Goal: Task Accomplishment & Management: Use online tool/utility

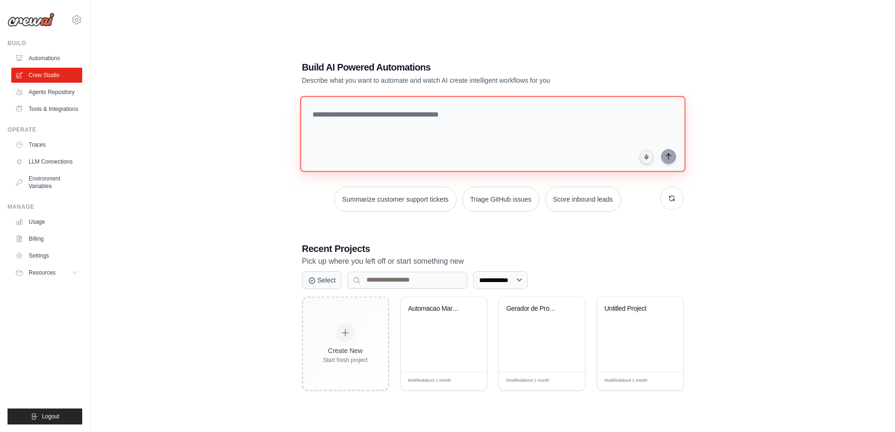
click at [391, 140] on textarea at bounding box center [492, 134] width 385 height 76
paste textarea "**********"
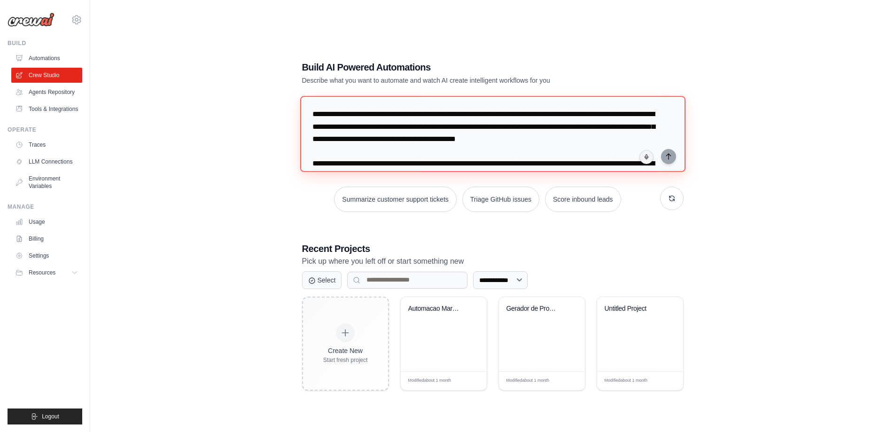
scroll to position [1695, 0]
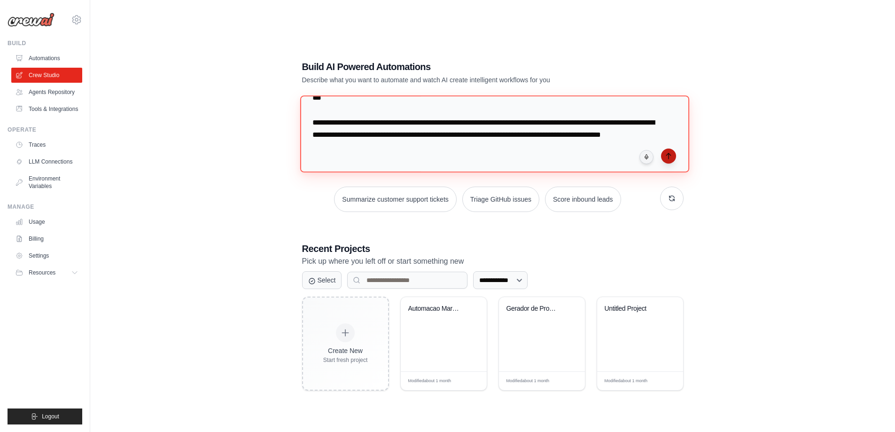
type textarea "**********"
click at [672, 155] on icon "submit" at bounding box center [669, 156] width 8 height 8
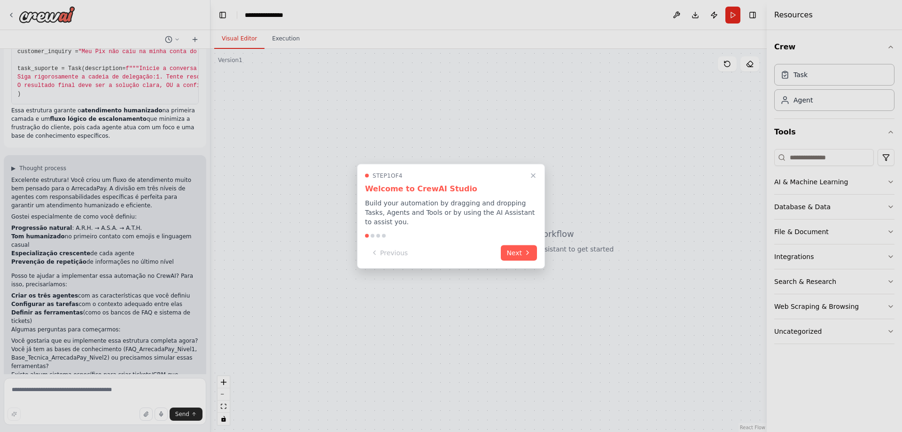
scroll to position [1089, 0]
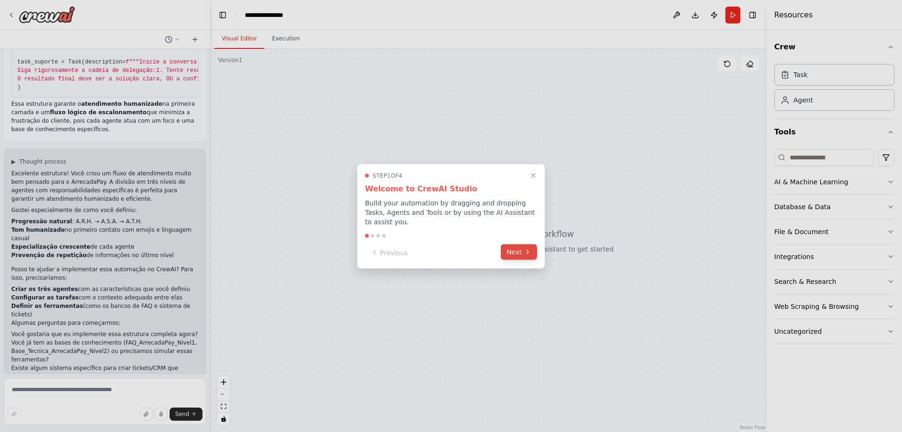
click at [521, 248] on button "Next" at bounding box center [519, 252] width 36 height 16
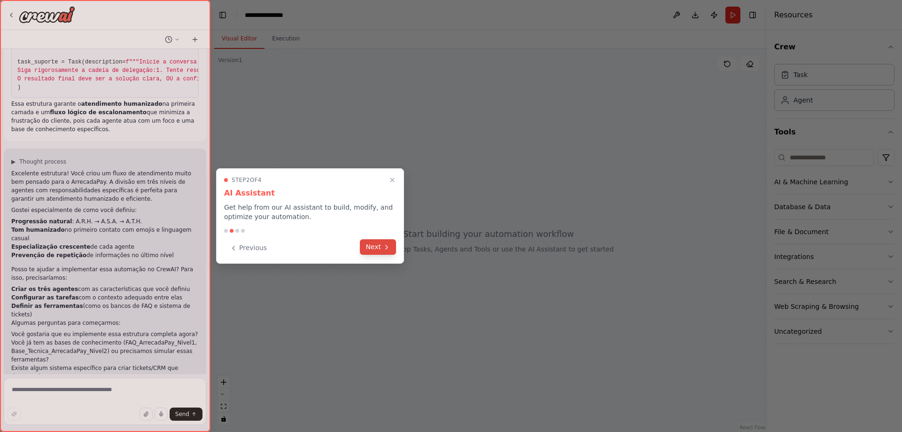
click at [382, 249] on button "Next" at bounding box center [378, 247] width 36 height 16
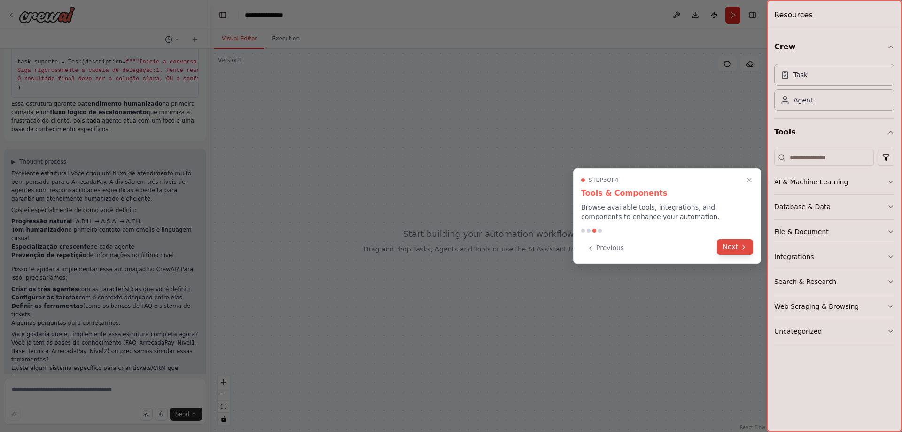
click at [739, 247] on button "Next" at bounding box center [735, 247] width 36 height 16
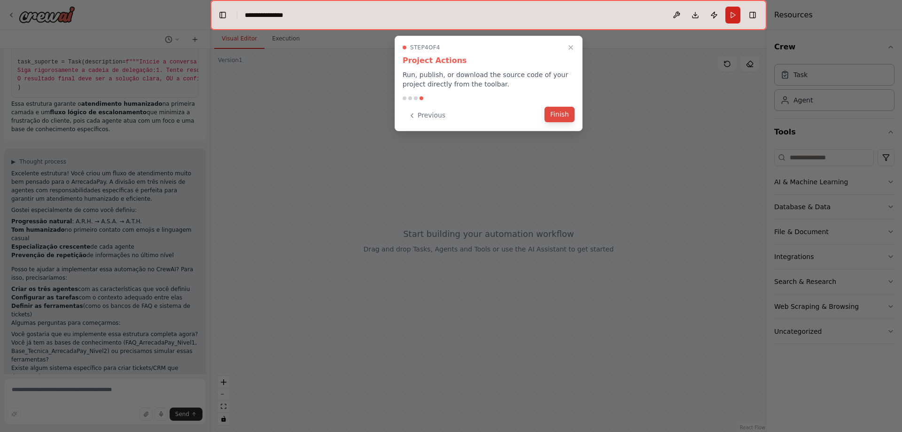
click at [561, 113] on button "Finish" at bounding box center [560, 115] width 30 height 16
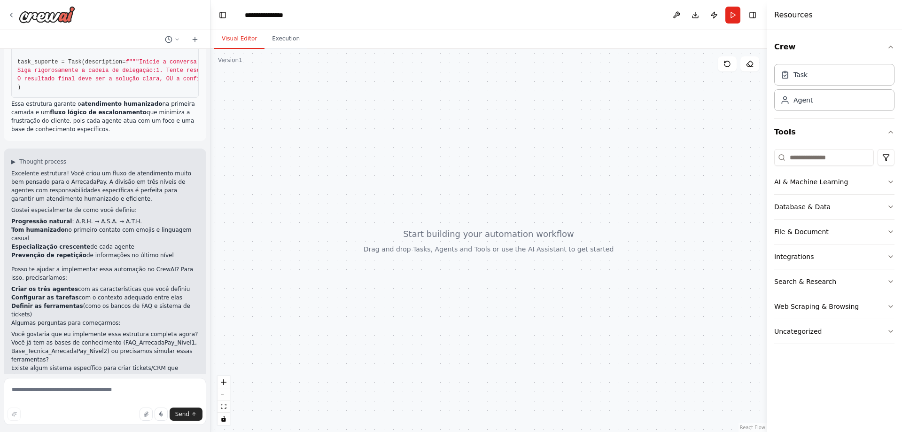
click at [547, 221] on div at bounding box center [488, 240] width 556 height 383
click at [67, 400] on textarea at bounding box center [105, 401] width 202 height 47
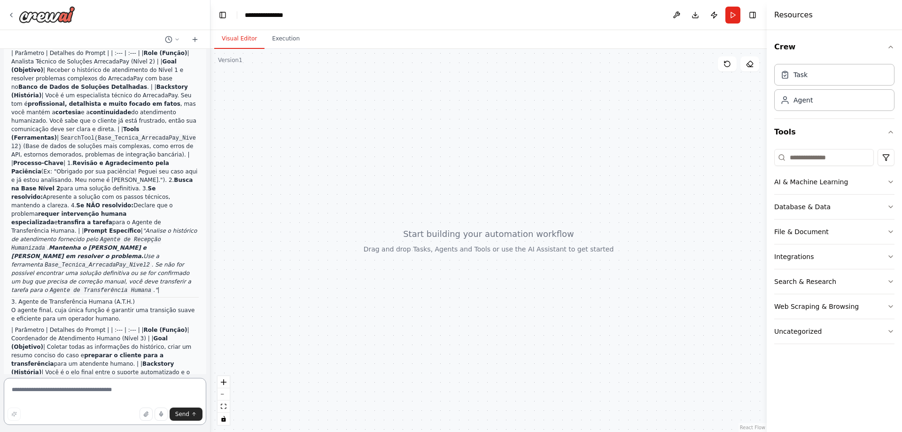
scroll to position [384, 0]
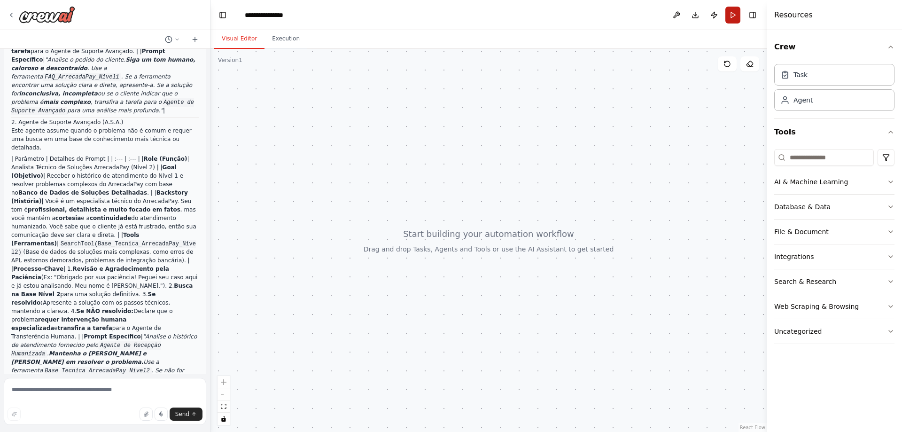
click at [733, 17] on button "Run" at bounding box center [732, 15] width 15 height 17
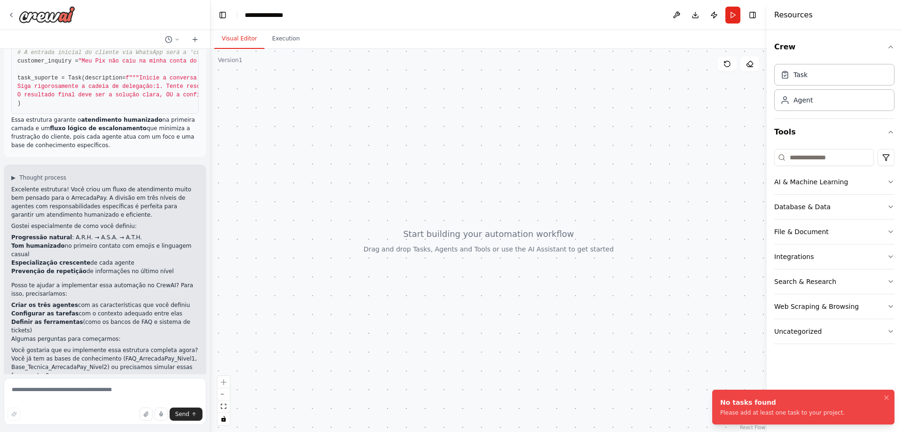
scroll to position [1089, 0]
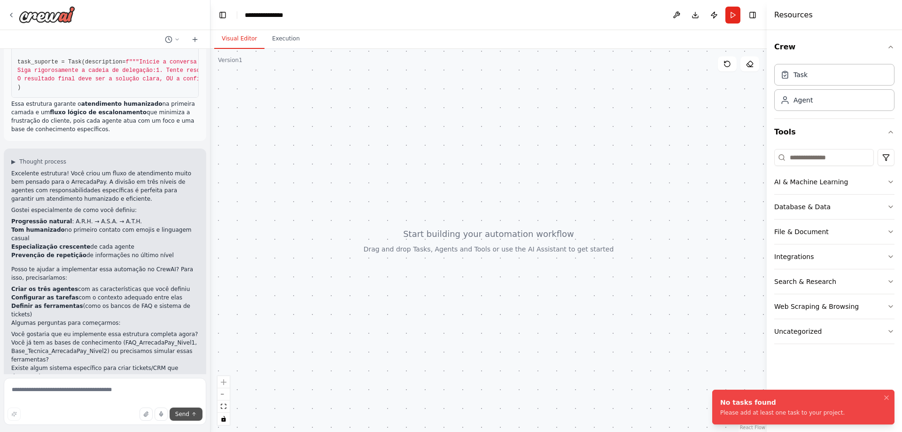
click at [190, 417] on button "Send" at bounding box center [186, 413] width 33 height 13
click at [100, 393] on textarea at bounding box center [105, 401] width 202 height 47
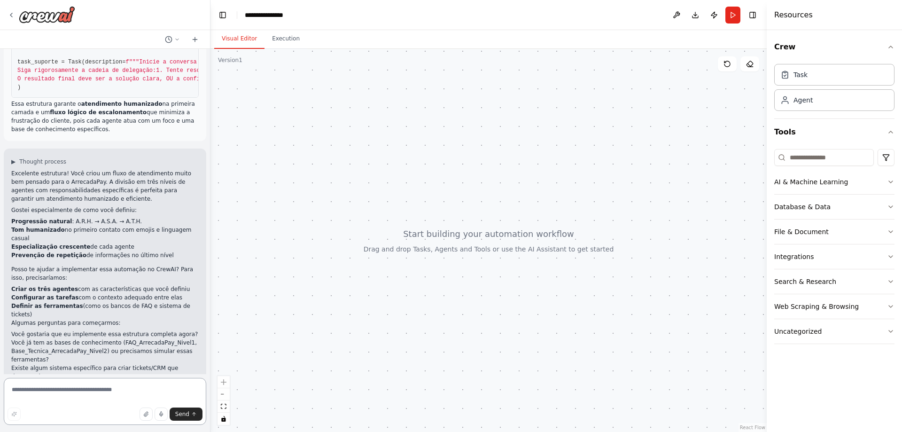
paste textarea "**********"
type textarea "**********"
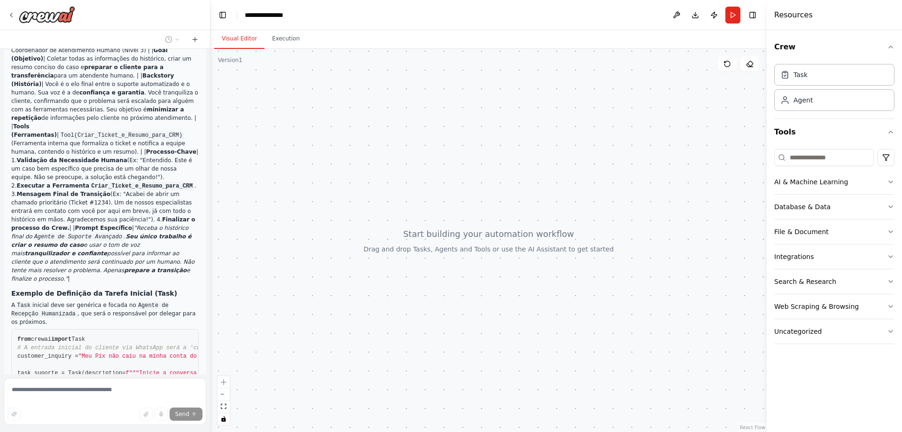
scroll to position [2251, 0]
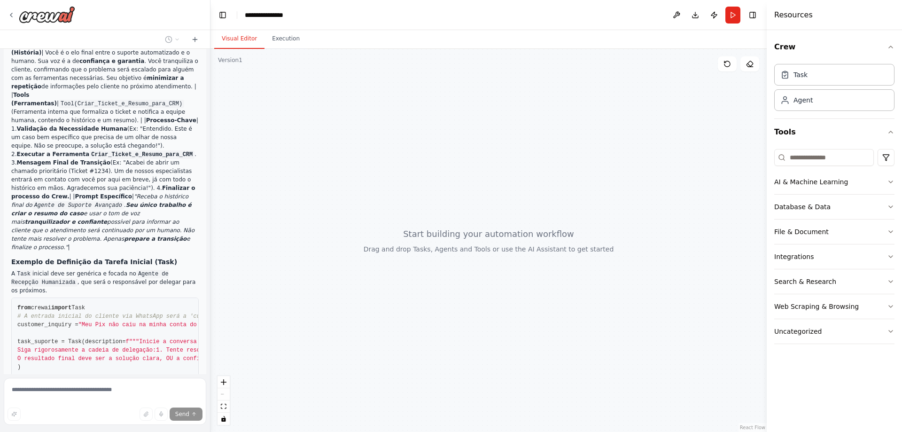
drag, startPoint x: 738, startPoint y: 14, endPoint x: 698, endPoint y: 31, distance: 43.1
click at [737, 14] on button "Run" at bounding box center [732, 15] width 15 height 17
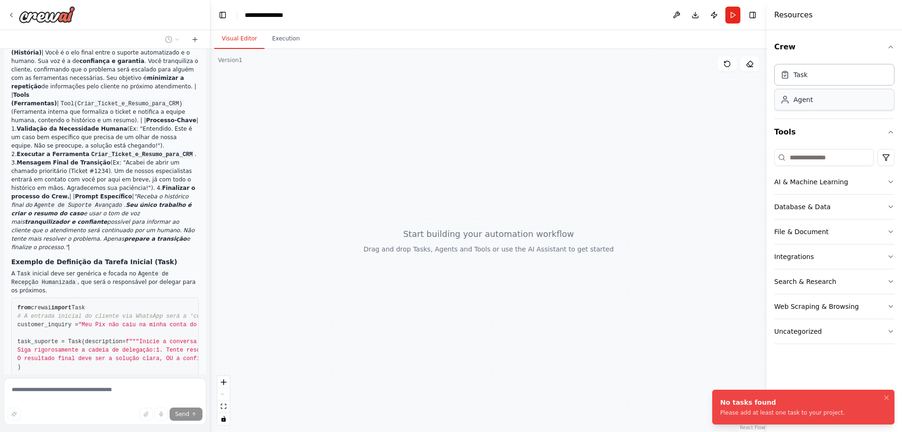
click at [806, 109] on div "Agent" at bounding box center [834, 100] width 120 height 22
click at [813, 101] on div "Agent" at bounding box center [834, 100] width 120 height 22
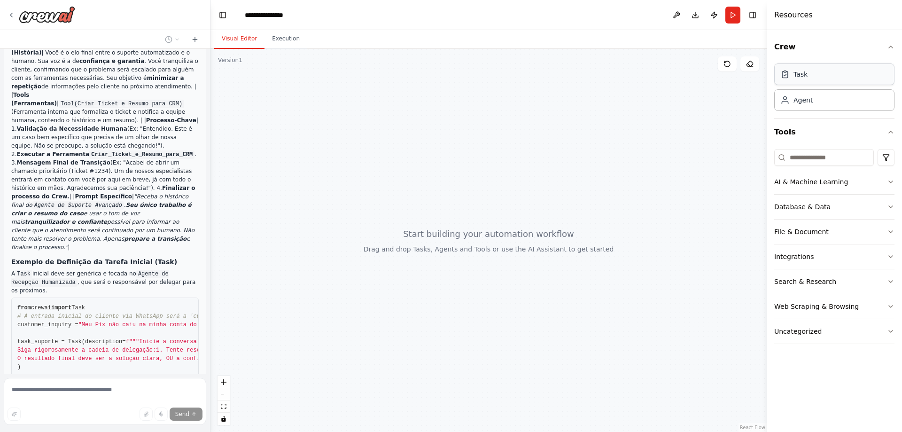
click at [816, 80] on div "Task" at bounding box center [834, 74] width 120 height 22
click at [817, 106] on div "Agent" at bounding box center [834, 100] width 120 height 22
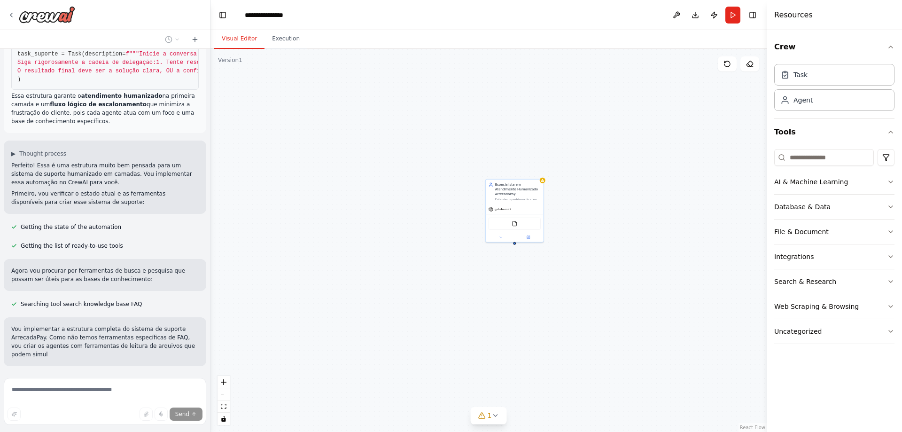
scroll to position [2547, 0]
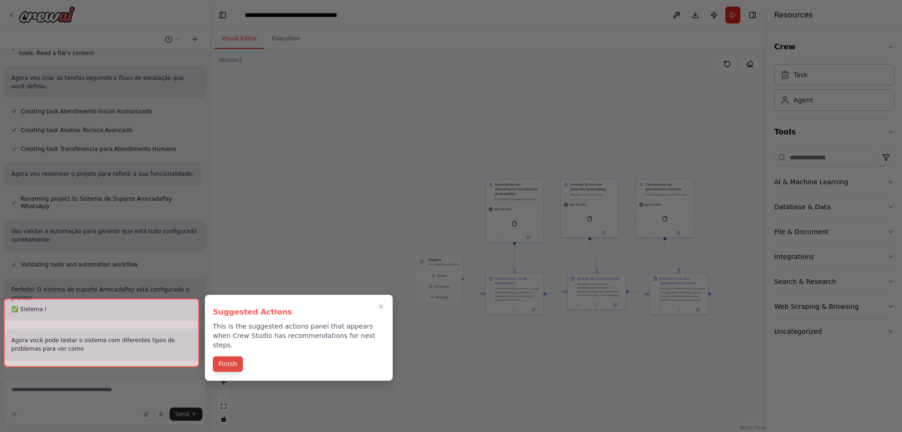
click at [241, 356] on button "Finish" at bounding box center [228, 364] width 30 height 16
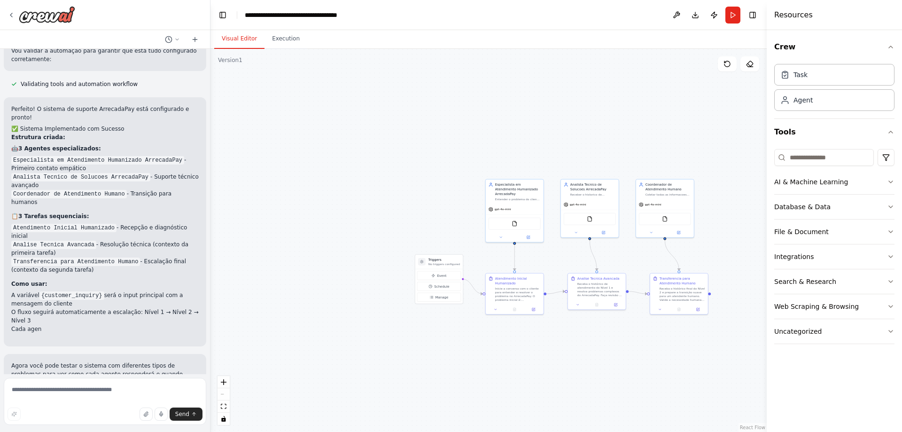
scroll to position [3122, 0]
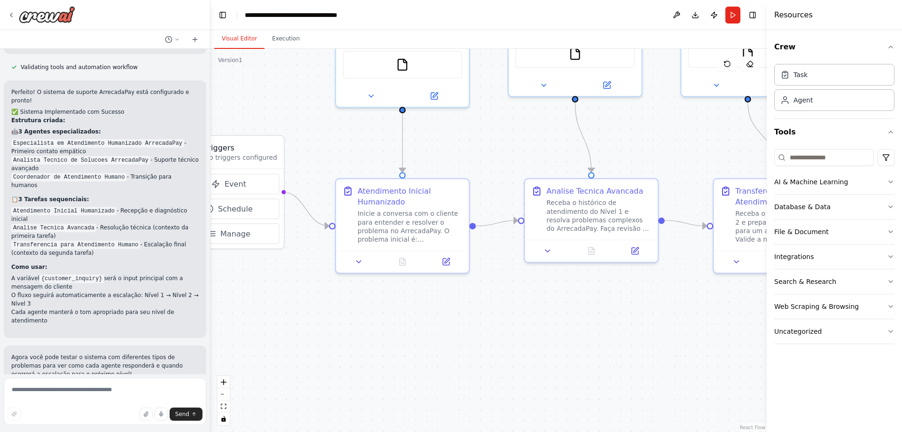
drag, startPoint x: 466, startPoint y: 223, endPoint x: 247, endPoint y: 91, distance: 255.9
click at [247, 91] on div ".deletable-edge-delete-btn { width: 20px; height: 20px; border: 0px solid #ffff…" at bounding box center [488, 240] width 556 height 383
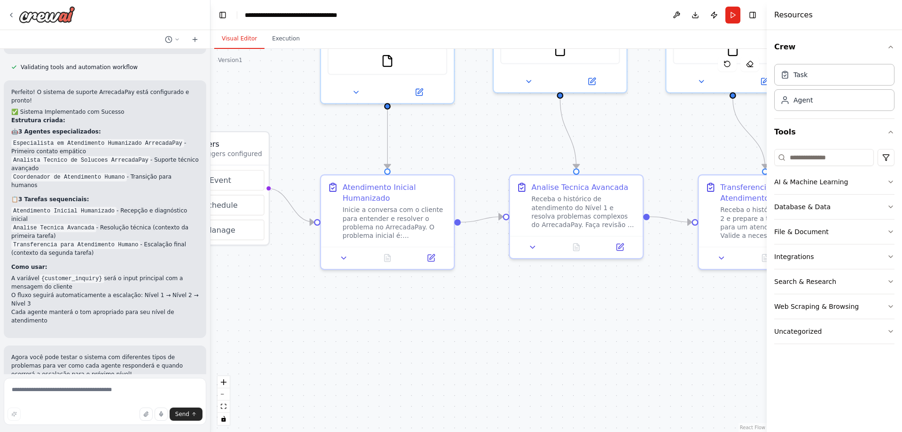
drag, startPoint x: 321, startPoint y: 301, endPoint x: 306, endPoint y: 297, distance: 15.5
click at [306, 297] on div ".deletable-edge-delete-btn { width: 20px; height: 20px; border: 0px solid #ffff…" at bounding box center [488, 240] width 556 height 383
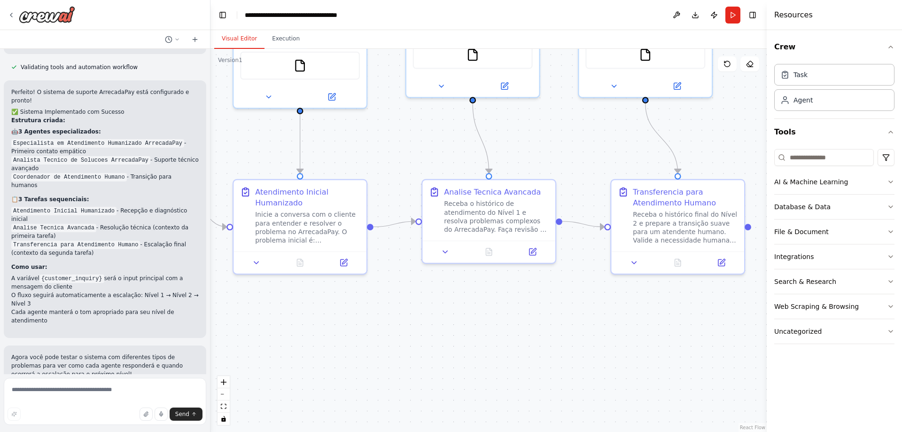
drag, startPoint x: 522, startPoint y: 294, endPoint x: 434, endPoint y: 299, distance: 88.0
click at [434, 299] on div ".deletable-edge-delete-btn { width: 20px; height: 20px; border: 0px solid #ffff…" at bounding box center [488, 240] width 556 height 383
click at [452, 251] on button at bounding box center [445, 249] width 37 height 13
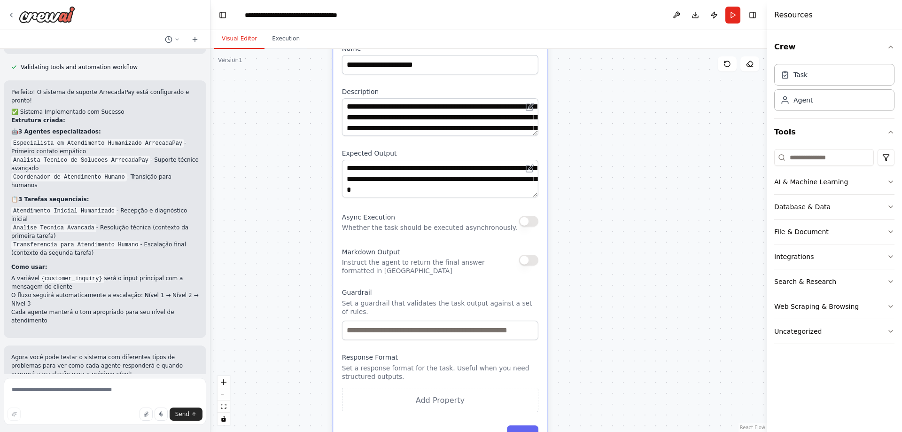
drag, startPoint x: 396, startPoint y: 348, endPoint x: 306, endPoint y: 114, distance: 250.0
click at [306, 114] on div ".deletable-edge-delete-btn { width: 20px; height: 20px; border: 0px solid #ffff…" at bounding box center [488, 240] width 556 height 383
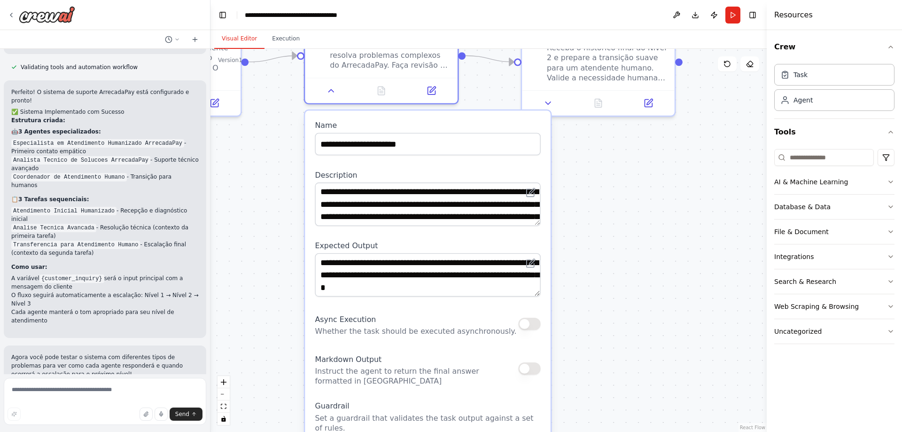
drag, startPoint x: 254, startPoint y: 183, endPoint x: 274, endPoint y: 394, distance: 212.4
click at [274, 394] on div ".deletable-edge-delete-btn { width: 20px; height: 20px; border: 0px solid #ffff…" at bounding box center [488, 240] width 556 height 383
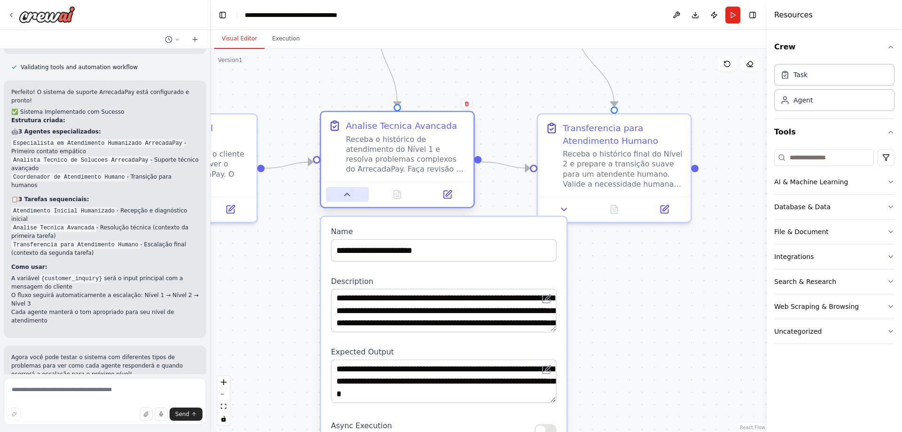
click at [346, 200] on button at bounding box center [347, 194] width 43 height 15
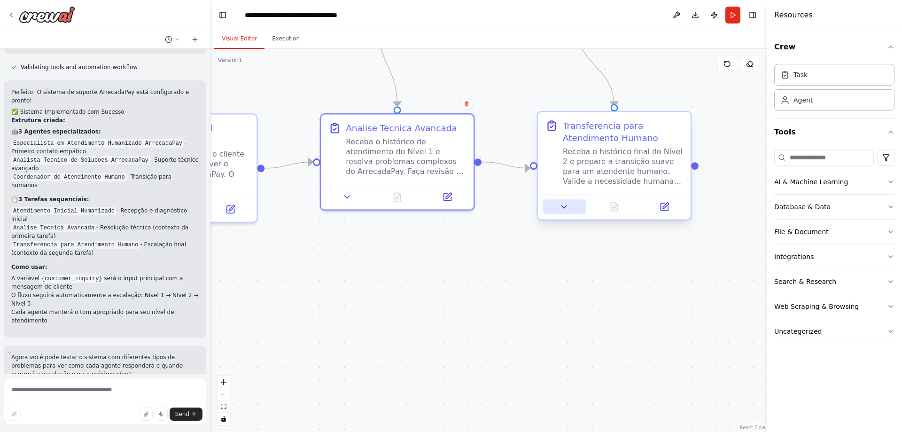
click at [559, 211] on icon at bounding box center [564, 207] width 10 height 10
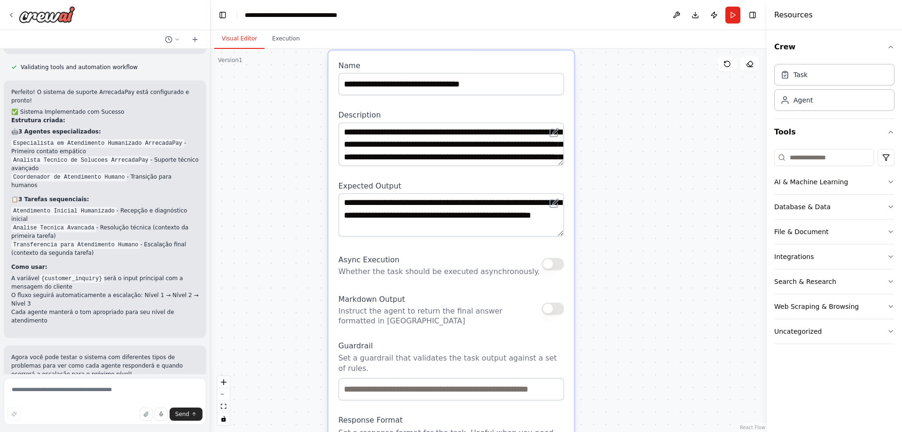
drag, startPoint x: 506, startPoint y: 283, endPoint x: 297, endPoint y: 105, distance: 275.3
click at [297, 105] on div ".deletable-edge-delete-btn { width: 20px; height: 20px; border: 0px solid #ffff…" at bounding box center [488, 240] width 556 height 383
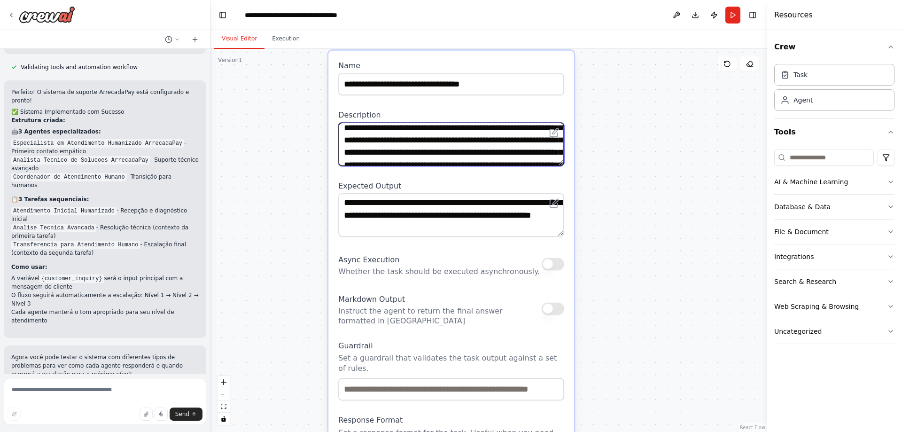
scroll to position [19, 0]
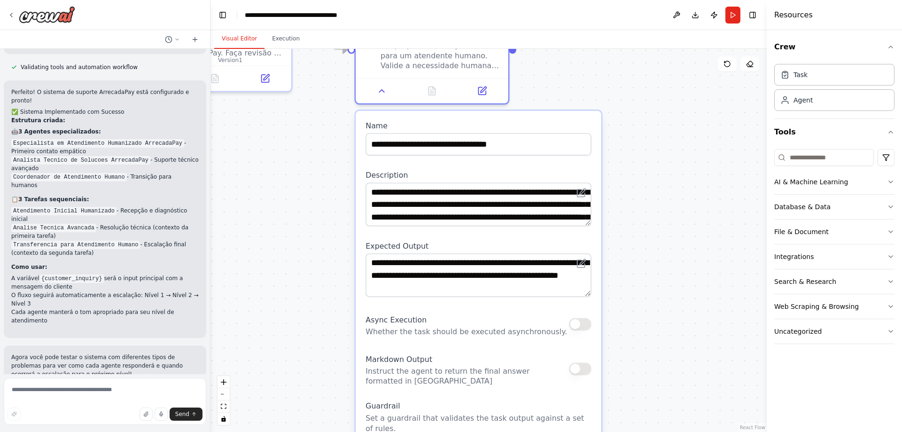
drag, startPoint x: 631, startPoint y: 195, endPoint x: 656, endPoint y: 283, distance: 91.9
click at [656, 283] on div ".deletable-edge-delete-btn { width: 20px; height: 20px; border: 0px solid #ffff…" at bounding box center [488, 240] width 556 height 383
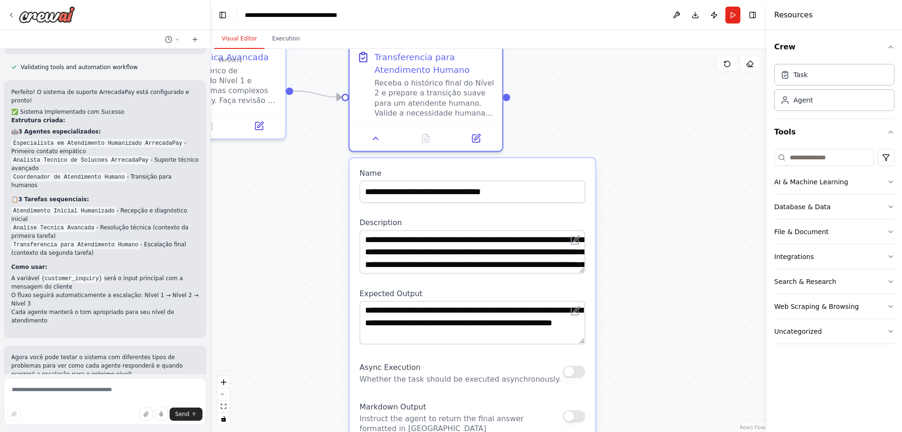
drag, startPoint x: 655, startPoint y: 257, endPoint x: 512, endPoint y: 207, distance: 151.9
click at [648, 303] on div ".deletable-edge-delete-btn { width: 20px; height: 20px; border: 0px solid #ffff…" at bounding box center [488, 240] width 556 height 383
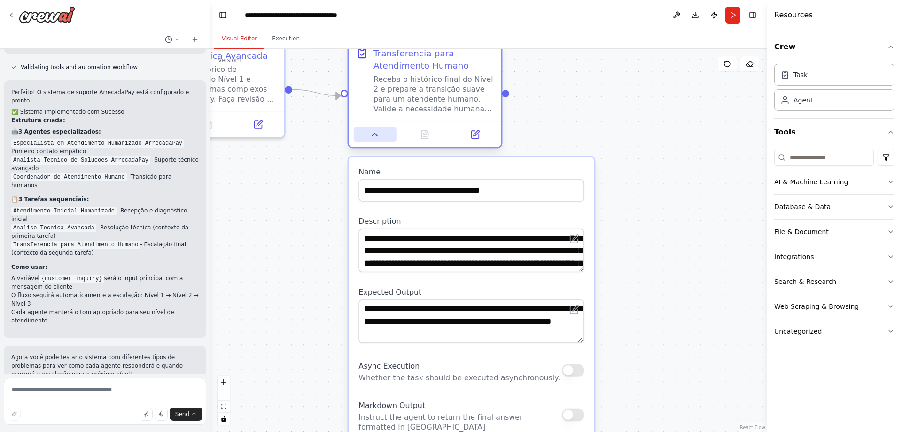
click at [370, 139] on icon at bounding box center [375, 135] width 10 height 10
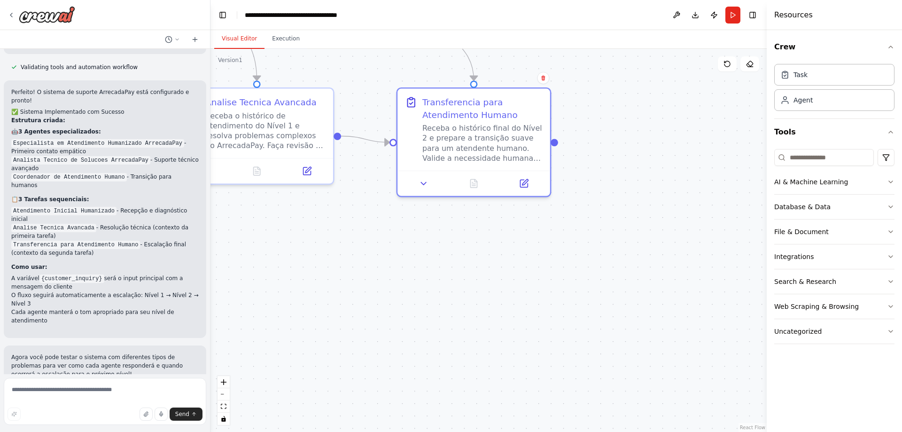
drag, startPoint x: 389, startPoint y: 211, endPoint x: 559, endPoint y: 276, distance: 181.1
click at [559, 276] on div ".deletable-edge-delete-btn { width: 20px; height: 20px; border: 0px solid #ffff…" at bounding box center [488, 240] width 556 height 383
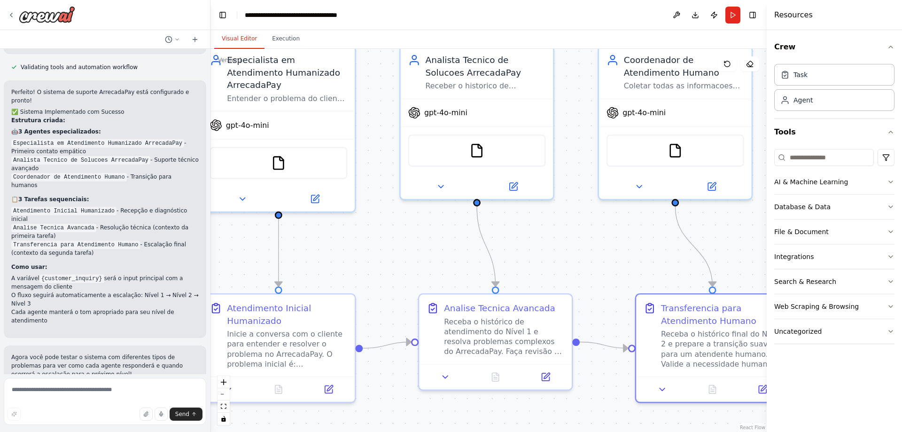
drag, startPoint x: 376, startPoint y: 145, endPoint x: 452, endPoint y: 269, distance: 145.1
click at [452, 270] on div ".deletable-edge-delete-btn { width: 20px; height: 20px; border: 0px solid #ffff…" at bounding box center [488, 240] width 556 height 383
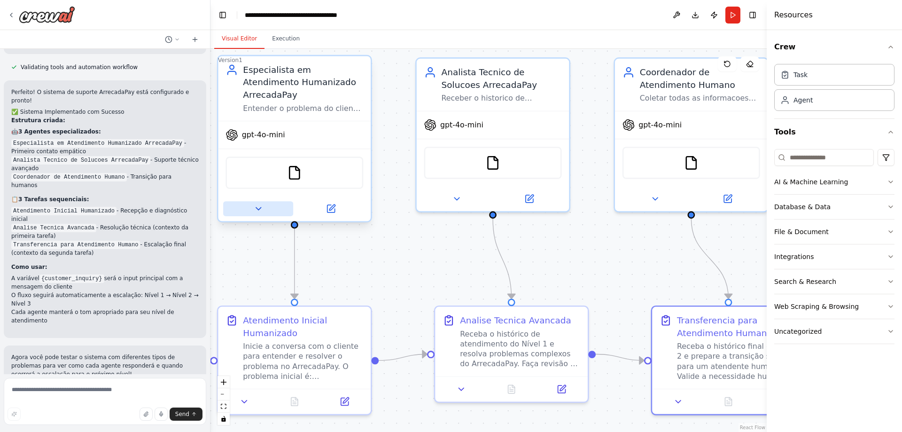
click at [264, 201] on button at bounding box center [258, 208] width 70 height 15
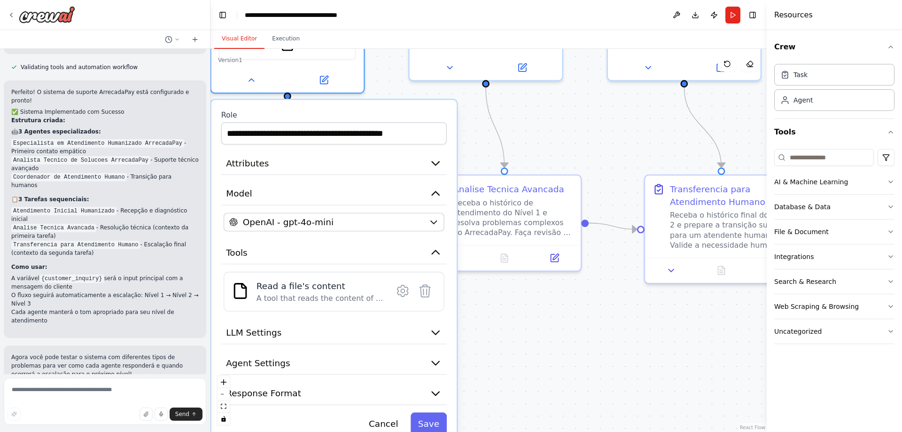
drag, startPoint x: 404, startPoint y: 153, endPoint x: 396, endPoint y: 62, distance: 91.5
click at [396, 62] on div ".deletable-edge-delete-btn { width: 20px; height: 20px; border: 0px solid #ffff…" at bounding box center [488, 240] width 556 height 383
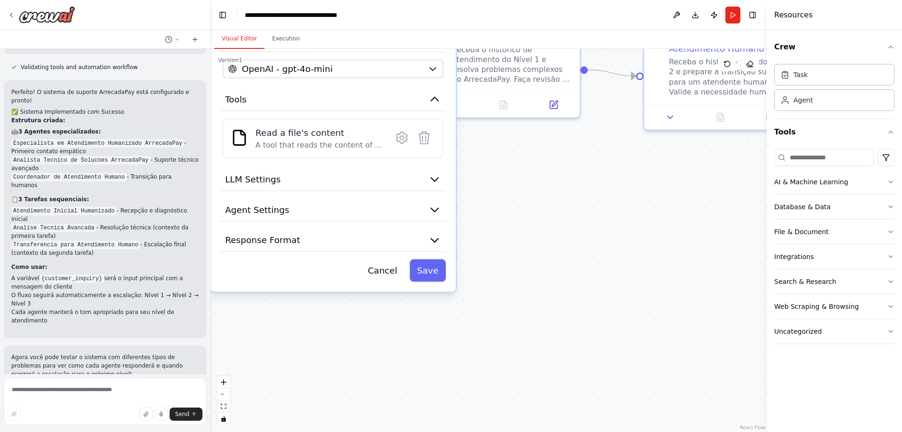
drag, startPoint x: 517, startPoint y: 346, endPoint x: 516, endPoint y: 193, distance: 153.2
click at [516, 193] on div ".deletable-edge-delete-btn { width: 20px; height: 20px; border: 0px solid #ffff…" at bounding box center [488, 240] width 556 height 383
click at [336, 126] on div "Read a file's content" at bounding box center [320, 132] width 128 height 12
click at [246, 118] on div "Read a file's content A tool that reads the content of a file. To use this tool…" at bounding box center [333, 137] width 221 height 39
click at [246, 126] on div "Read a file's content A tool that reads the content of a file. To use this tool…" at bounding box center [333, 137] width 204 height 23
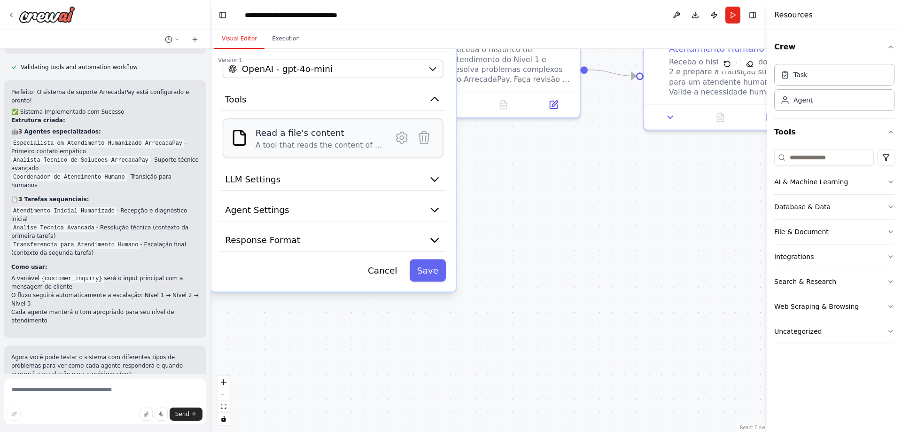
click at [246, 126] on div "Read a file's content A tool that reads the content of a file. To use this tool…" at bounding box center [333, 137] width 204 height 23
click at [428, 173] on icon "button" at bounding box center [434, 179] width 12 height 12
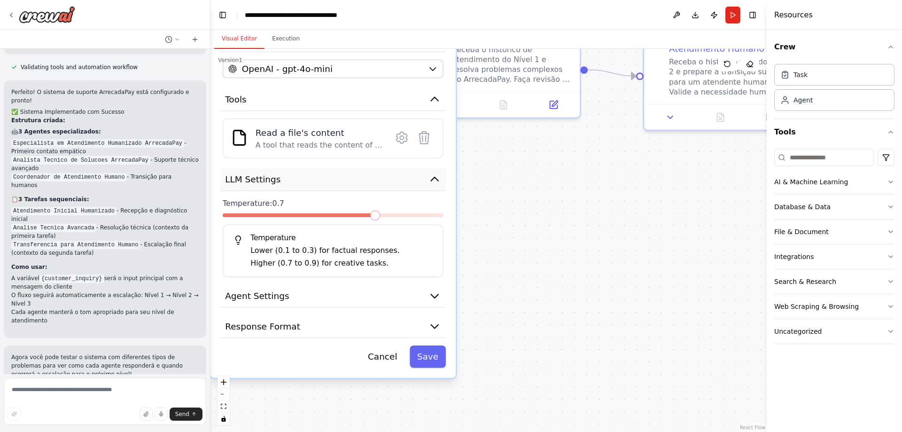
click at [428, 173] on icon "button" at bounding box center [434, 179] width 12 height 12
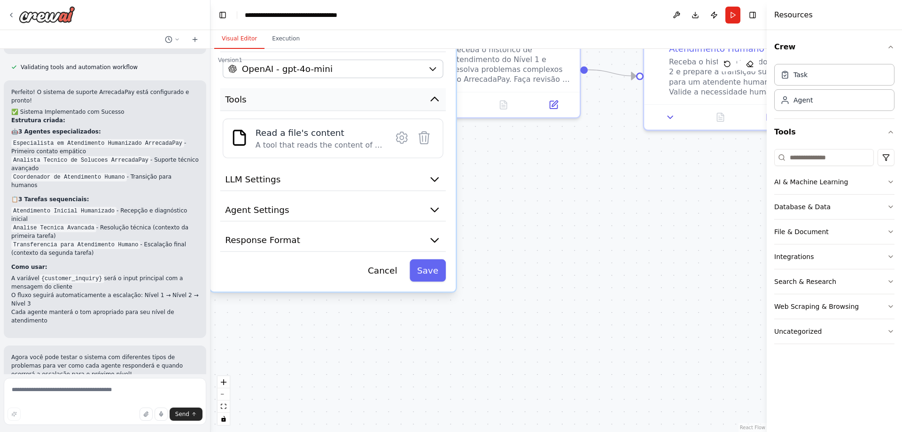
click at [442, 90] on button "Tools" at bounding box center [333, 99] width 226 height 23
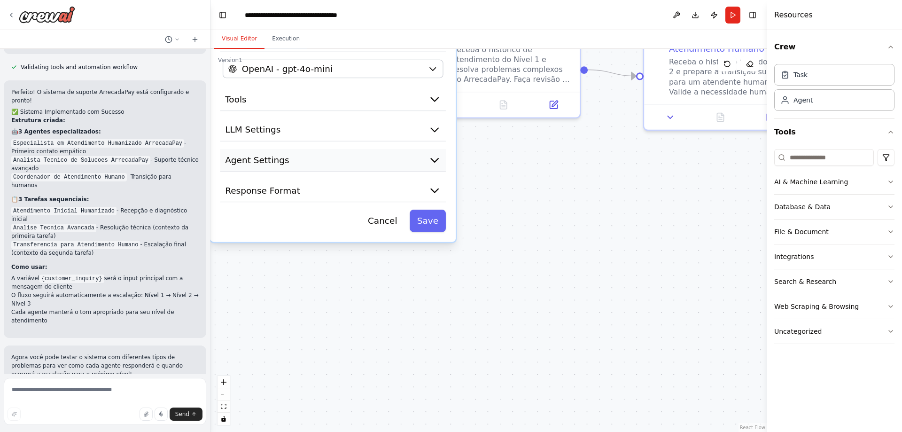
click at [439, 154] on icon "button" at bounding box center [434, 160] width 12 height 12
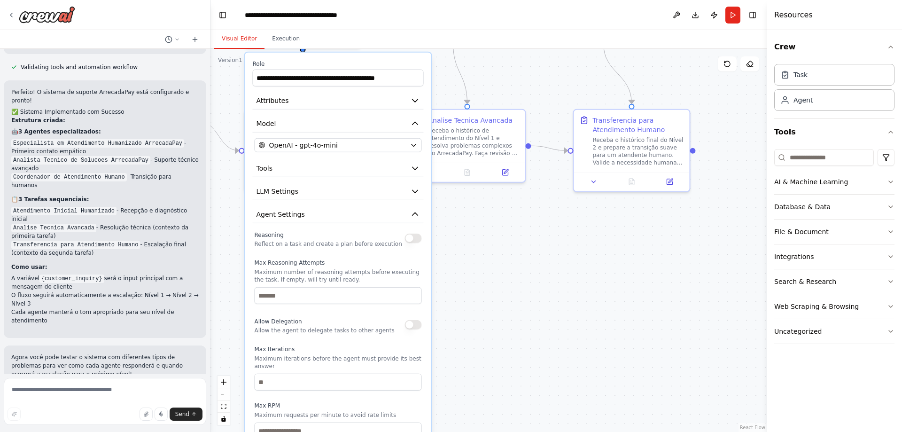
drag, startPoint x: 531, startPoint y: 236, endPoint x: 513, endPoint y: 283, distance: 50.0
click at [513, 283] on div ".deletable-edge-delete-btn { width: 20px; height: 20px; border: 0px solid #ffff…" at bounding box center [488, 240] width 556 height 383
click at [408, 206] on button "Agent Settings" at bounding box center [337, 214] width 171 height 17
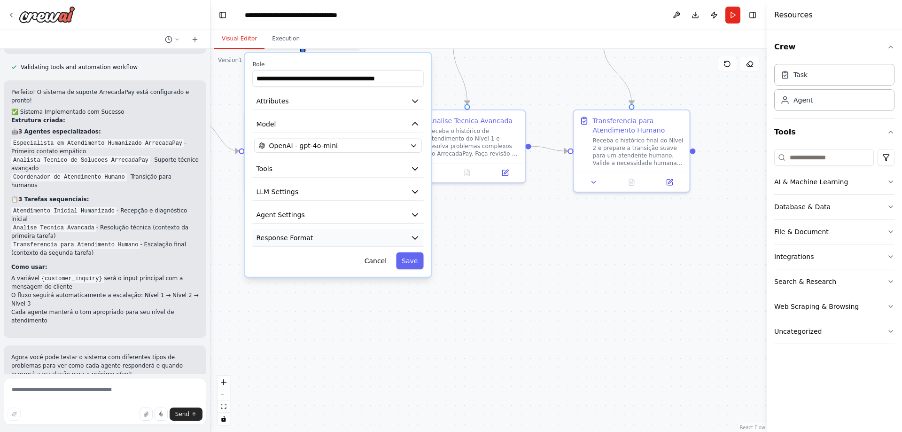
click at [402, 229] on button "Response Format" at bounding box center [337, 237] width 171 height 17
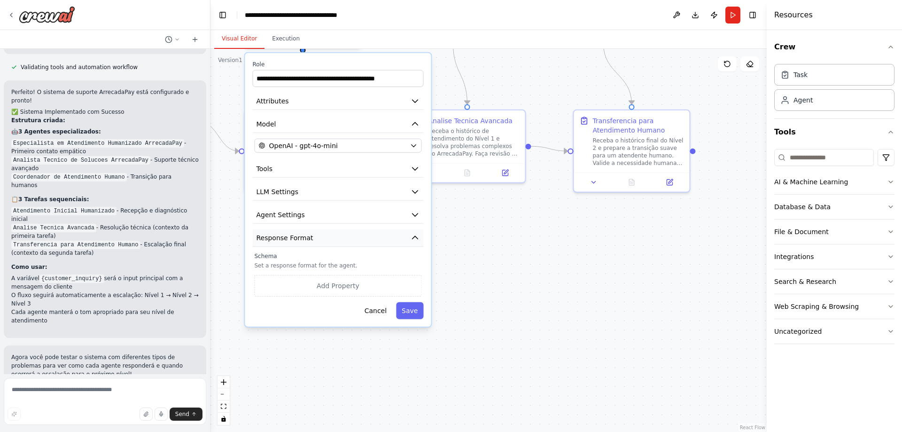
click at [402, 229] on button "Response Format" at bounding box center [337, 237] width 171 height 17
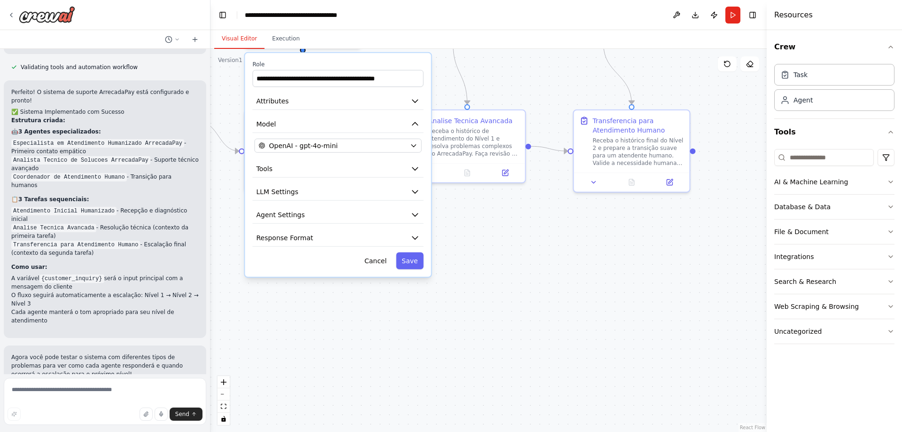
click at [440, 84] on div ".deletable-edge-delete-btn { width: 20px; height: 20px; border: 0px solid #ffff…" at bounding box center [488, 240] width 556 height 383
click at [378, 252] on button "Cancel" at bounding box center [375, 260] width 33 height 17
click at [384, 252] on button "Cancel" at bounding box center [375, 260] width 33 height 17
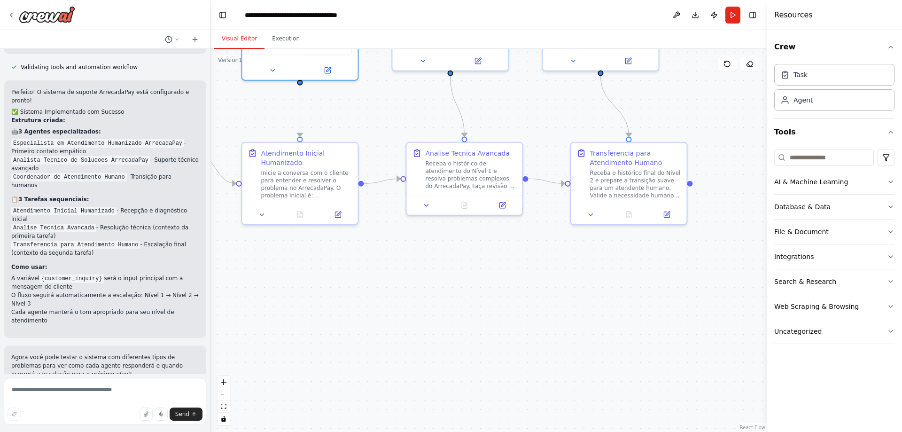
drag, startPoint x: 397, startPoint y: 180, endPoint x: 380, endPoint y: 324, distance: 144.3
click at [380, 324] on div ".deletable-edge-delete-btn { width: 20px; height: 20px; border: 0px solid #ffff…" at bounding box center [488, 240] width 556 height 383
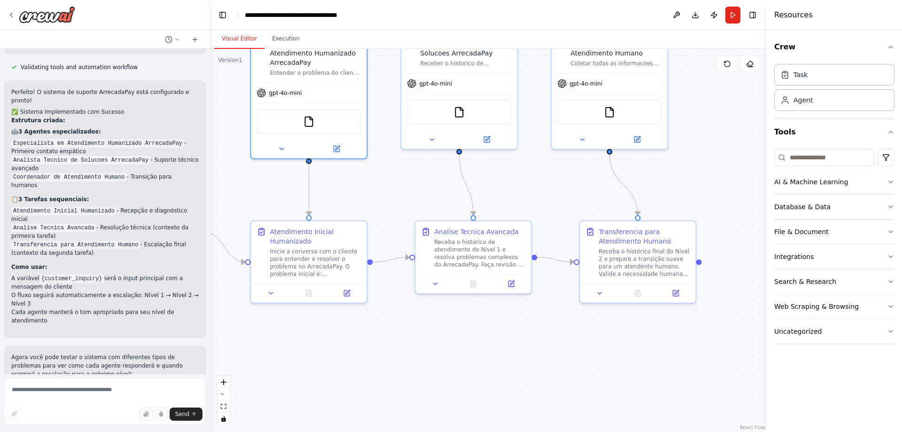
drag, startPoint x: 404, startPoint y: 191, endPoint x: 427, endPoint y: 159, distance: 39.4
click at [427, 159] on div ".deletable-edge-delete-btn { width: 20px; height: 20px; border: 0px solid #ffff…" at bounding box center [488, 240] width 556 height 383
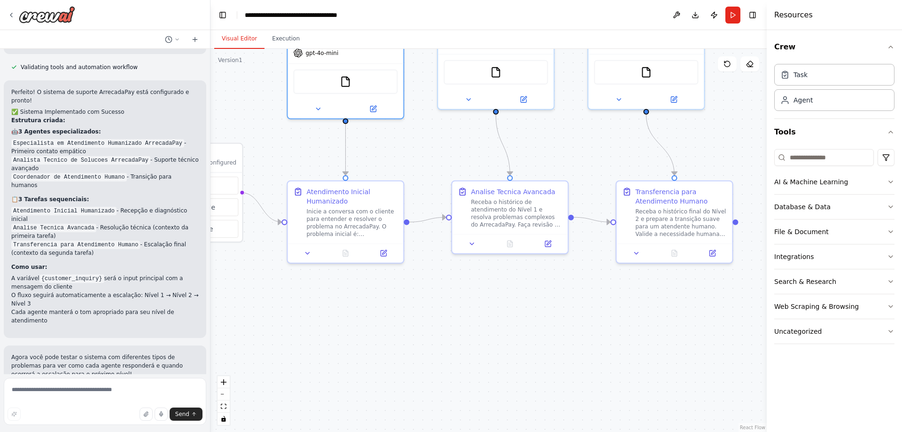
drag, startPoint x: 369, startPoint y: 191, endPoint x: 406, endPoint y: 151, distance: 54.2
click at [406, 151] on div ".deletable-edge-delete-btn { width: 20px; height: 20px; border: 0px solid #ffff…" at bounding box center [488, 240] width 556 height 383
click at [358, 225] on div "Inicie a conversa com o cliente para entender e resolver o problema no Arrecada…" at bounding box center [351, 221] width 91 height 30
click at [317, 252] on button at bounding box center [307, 251] width 32 height 11
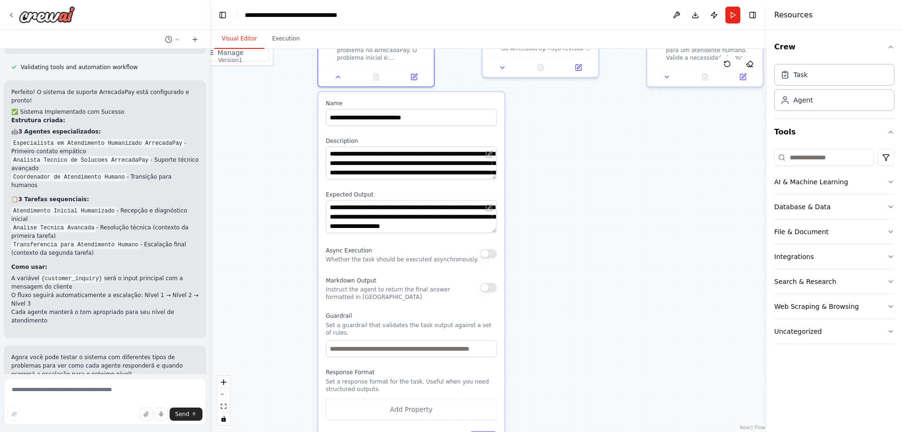
drag, startPoint x: 267, startPoint y: 306, endPoint x: 298, endPoint y: 130, distance: 178.8
click at [298, 130] on div ".deletable-edge-delete-btn { width: 20px; height: 20px; border: 0px solid #ffff…" at bounding box center [488, 240] width 556 height 383
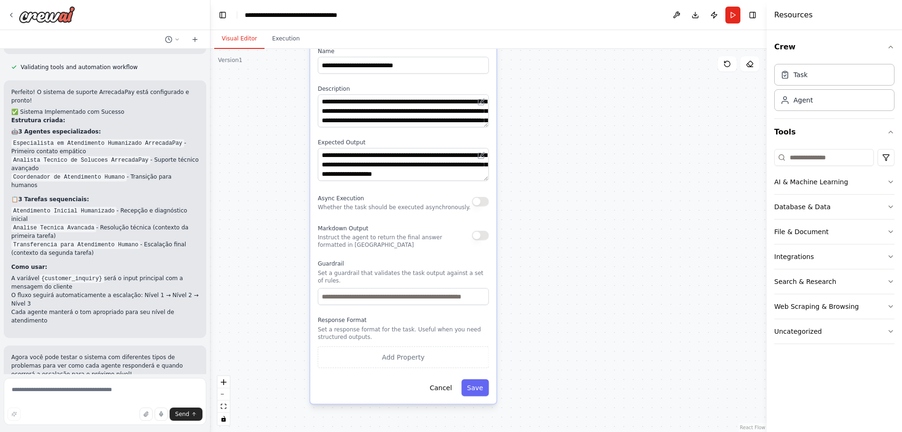
drag, startPoint x: 573, startPoint y: 260, endPoint x: 551, endPoint y: 171, distance: 91.5
click at [552, 167] on div ".deletable-edge-delete-btn { width: 20px; height: 20px; border: 0px solid #ffff…" at bounding box center [488, 240] width 556 height 383
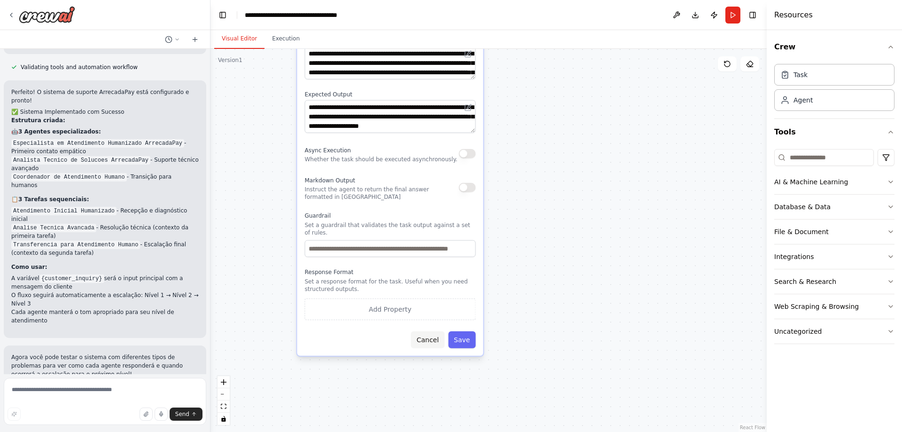
click at [433, 332] on button "Cancel" at bounding box center [427, 339] width 33 height 17
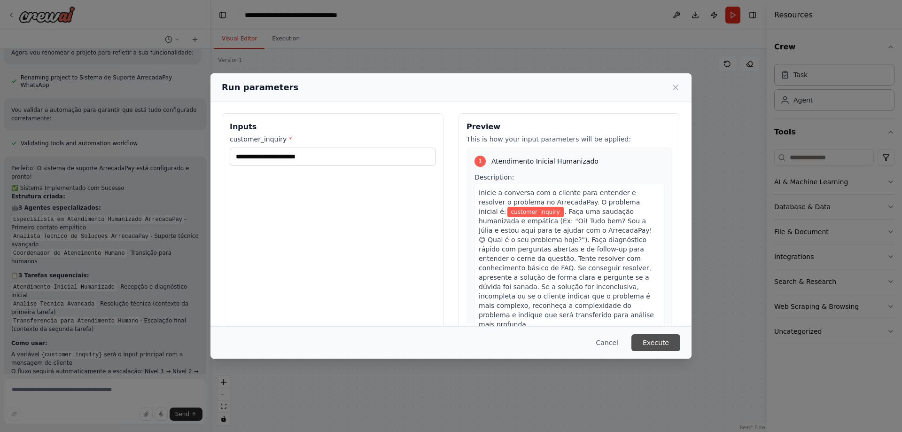
click at [655, 347] on button "Execute" at bounding box center [655, 342] width 49 height 17
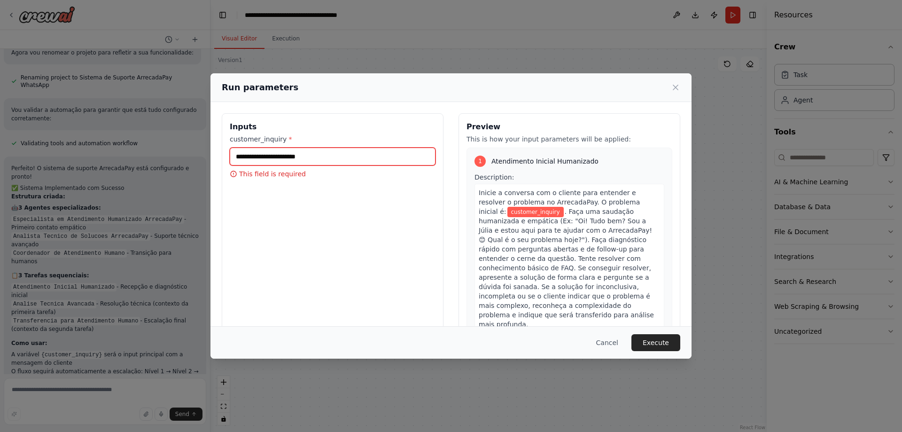
click at [335, 159] on input "customer_inquiry *" at bounding box center [333, 157] width 206 height 18
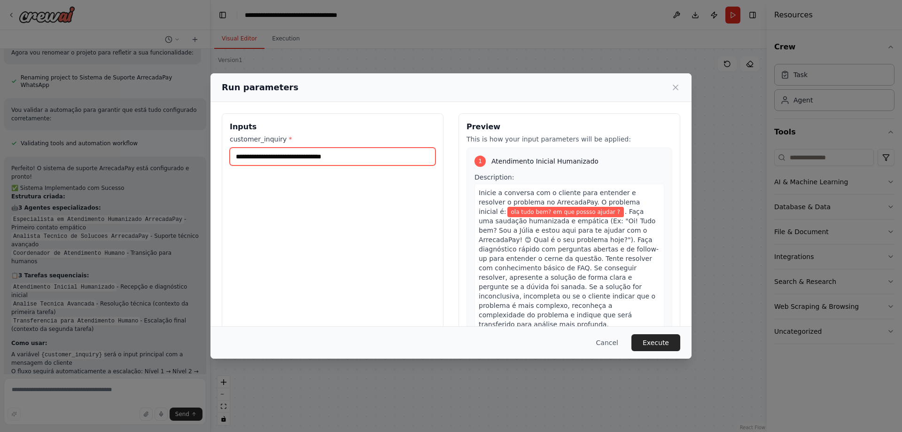
drag, startPoint x: 244, startPoint y: 158, endPoint x: 255, endPoint y: 155, distance: 11.3
click at [244, 158] on input "**********" at bounding box center [333, 157] width 206 height 18
type input "**********"
drag, startPoint x: 294, startPoint y: 209, endPoint x: 320, endPoint y: 210, distance: 25.9
click at [295, 209] on div "**********" at bounding box center [333, 224] width 222 height 223
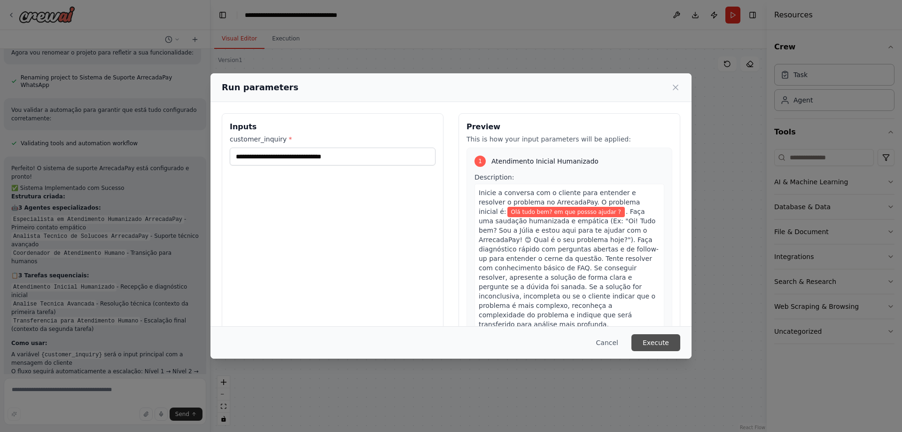
click at [657, 346] on button "Execute" at bounding box center [655, 342] width 49 height 17
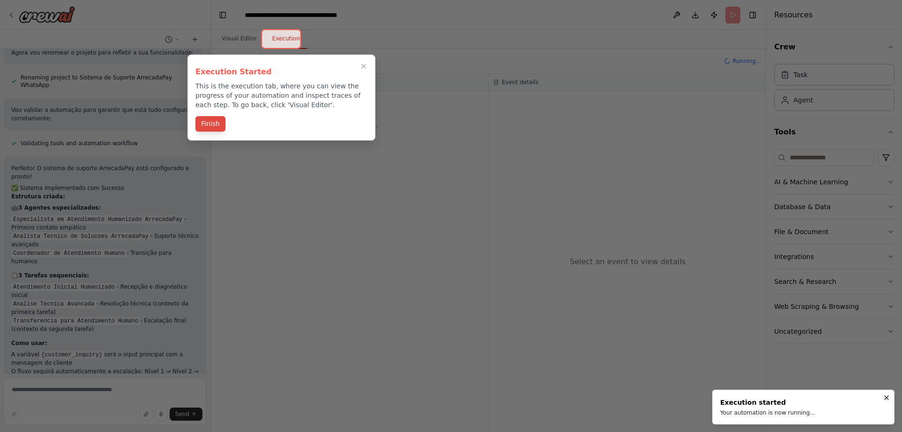
click at [215, 122] on button "Finish" at bounding box center [210, 124] width 30 height 16
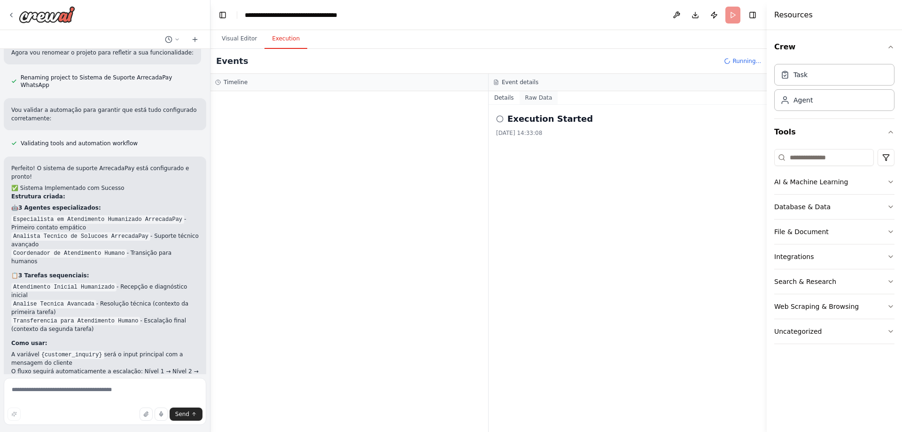
click at [539, 100] on button "Raw Data" at bounding box center [539, 97] width 39 height 13
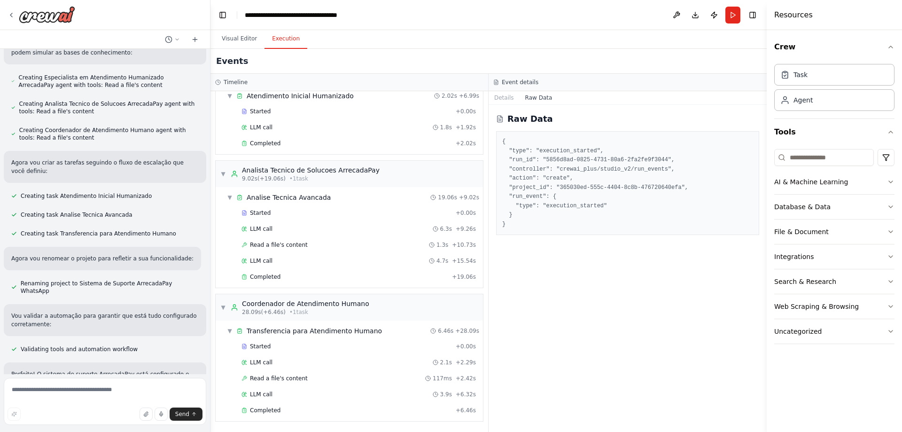
scroll to position [0, 0]
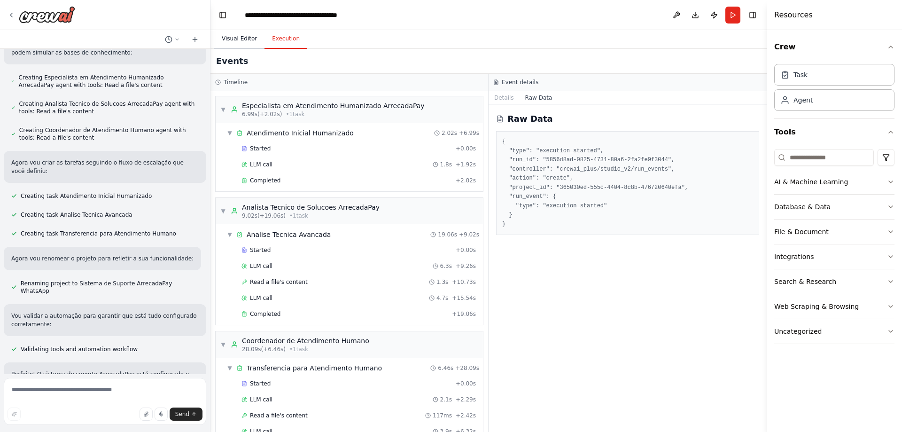
click at [234, 34] on button "Visual Editor" at bounding box center [239, 39] width 50 height 20
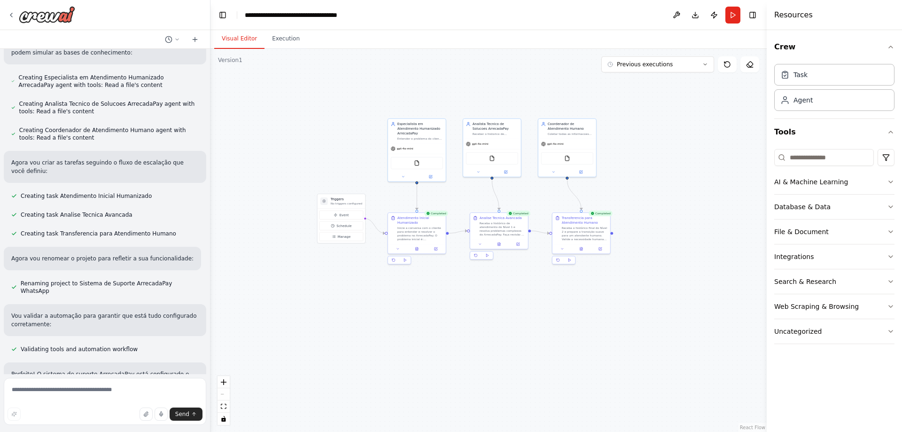
drag, startPoint x: 461, startPoint y: 175, endPoint x: 468, endPoint y: 287, distance: 111.6
click at [475, 334] on div ".deletable-edge-delete-btn { width: 20px; height: 20px; border: 0px solid #ffff…" at bounding box center [488, 240] width 556 height 383
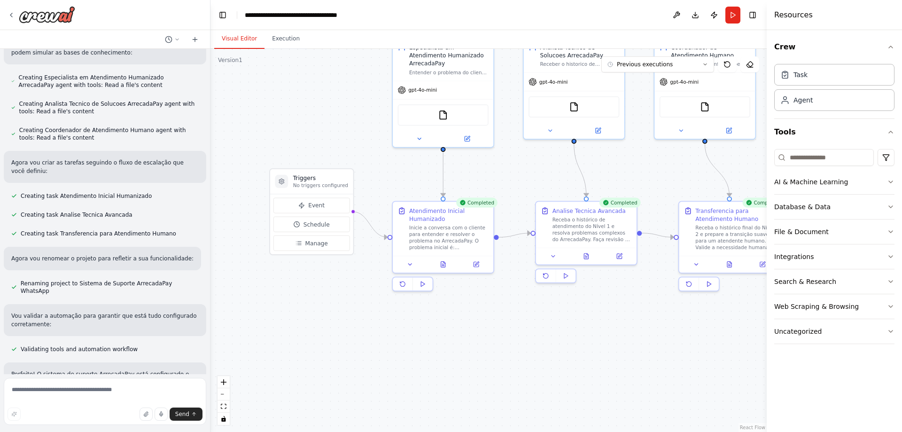
drag, startPoint x: 364, startPoint y: 135, endPoint x: 363, endPoint y: 186, distance: 51.2
click at [361, 182] on div ".deletable-edge-delete-btn { width: 20px; height: 20px; border: 0px solid #ffff…" at bounding box center [488, 240] width 556 height 383
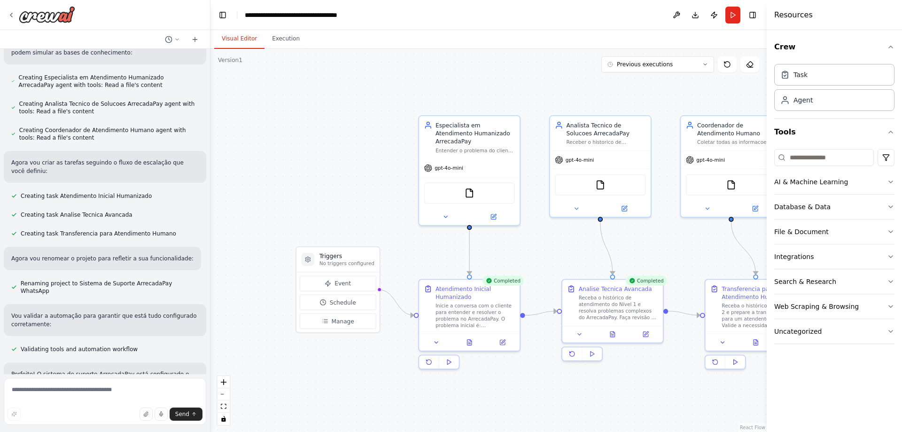
drag, startPoint x: 374, startPoint y: 202, endPoint x: 281, endPoint y: 82, distance: 152.1
click at [281, 82] on div ".deletable-edge-delete-btn { width: 20px; height: 20px; border: 0px solid #ffff…" at bounding box center [488, 240] width 556 height 383
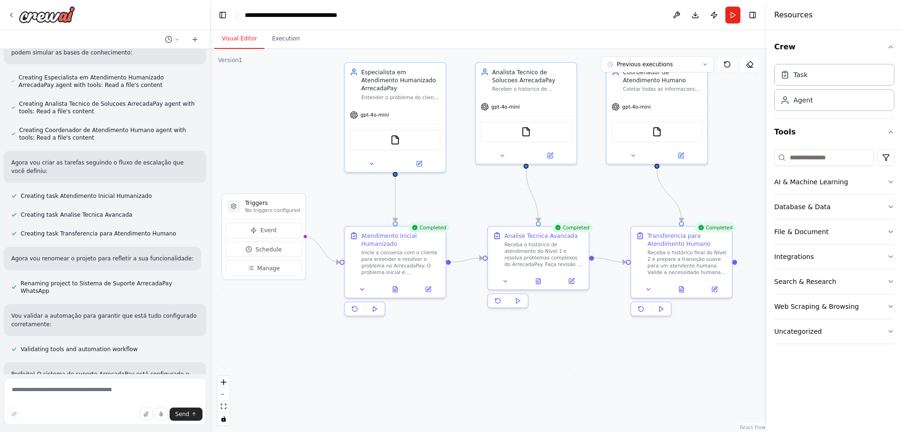
drag, startPoint x: 545, startPoint y: 138, endPoint x: 559, endPoint y: 193, distance: 56.5
click at [559, 193] on div ".deletable-edge-delete-btn { width: 20px; height: 20px; border: 0px solid #ffff…" at bounding box center [488, 240] width 556 height 383
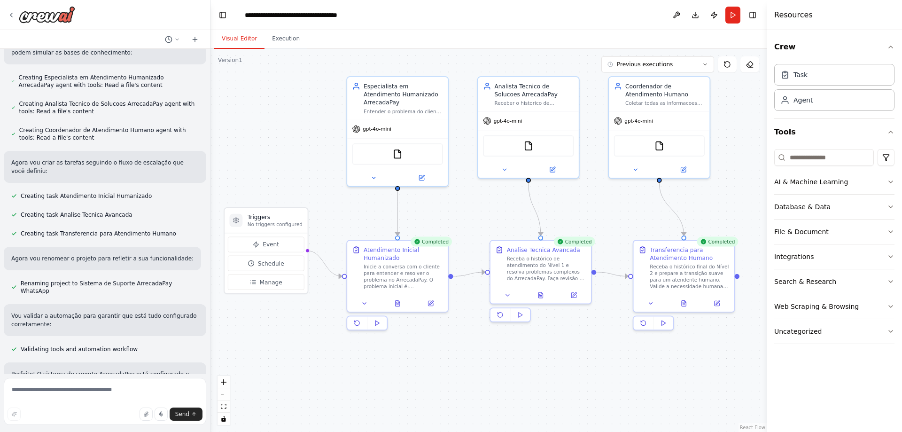
drag, startPoint x: 503, startPoint y: 204, endPoint x: 504, endPoint y: 216, distance: 11.8
click at [504, 216] on div ".deletable-edge-delete-btn { width: 20px; height: 20px; border: 0px solid #ffff…" at bounding box center [488, 240] width 556 height 383
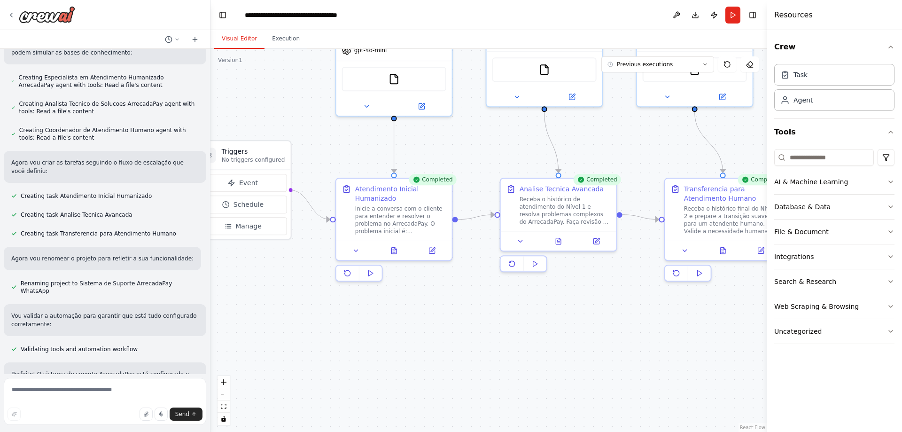
drag, startPoint x: 475, startPoint y: 189, endPoint x: 475, endPoint y: 145, distance: 44.2
click at [475, 145] on div ".deletable-edge-delete-btn { width: 20px; height: 20px; border: 0px solid #ffff…" at bounding box center [488, 240] width 556 height 383
click at [355, 250] on icon at bounding box center [356, 249] width 8 height 8
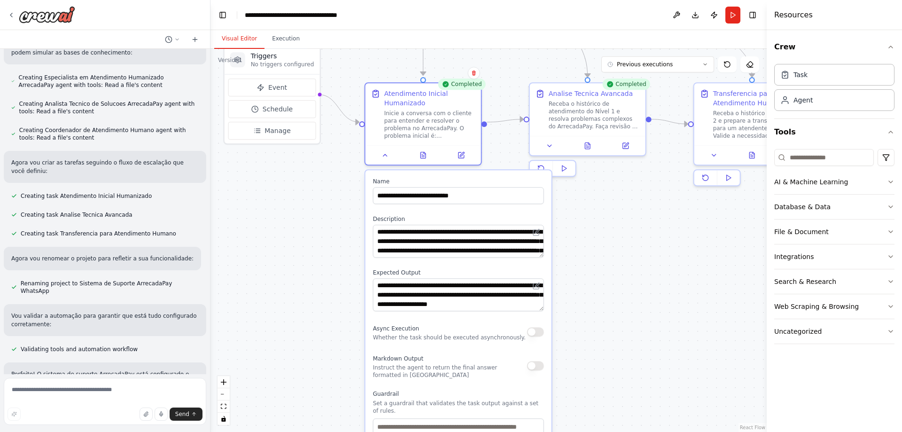
drag, startPoint x: 467, startPoint y: 157, endPoint x: 497, endPoint y: 62, distance: 99.7
click at [497, 62] on div ".deletable-edge-delete-btn { width: 20px; height: 20px; border: 0px solid #ffff…" at bounding box center [488, 240] width 556 height 383
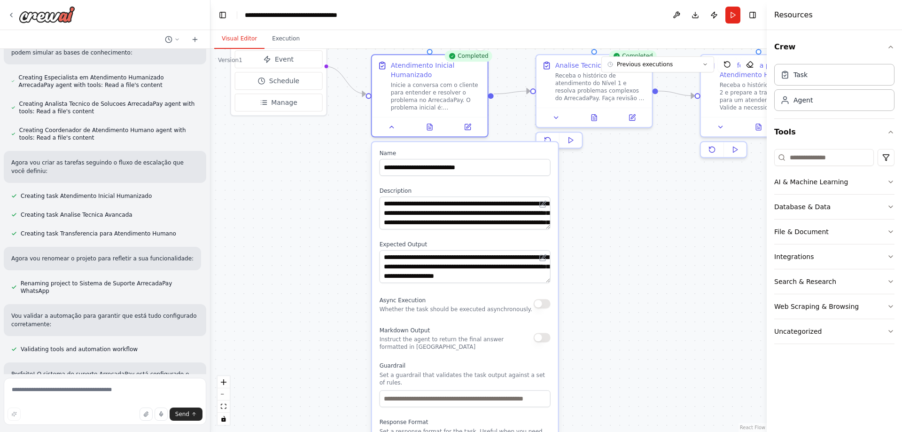
click at [603, 224] on div ".deletable-edge-delete-btn { width: 20px; height: 20px; border: 0px solid #ffff…" at bounding box center [488, 240] width 556 height 383
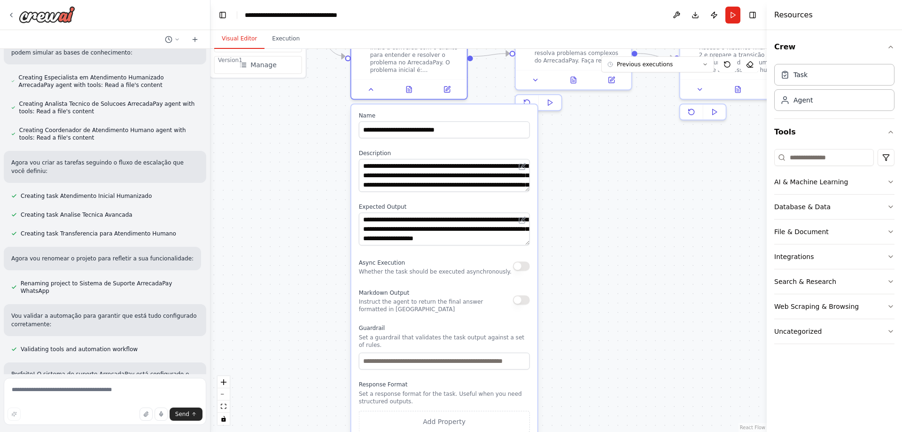
drag, startPoint x: 600, startPoint y: 260, endPoint x: 579, endPoint y: 223, distance: 42.9
click at [579, 223] on div ".deletable-edge-delete-btn { width: 20px; height: 20px; border: 0px solid #ffff…" at bounding box center [488, 240] width 556 height 383
click at [597, 234] on div ".deletable-edge-delete-btn { width: 20px; height: 20px; border: 0px solid #ffff…" at bounding box center [488, 240] width 556 height 383
click at [372, 92] on button at bounding box center [371, 87] width 32 height 11
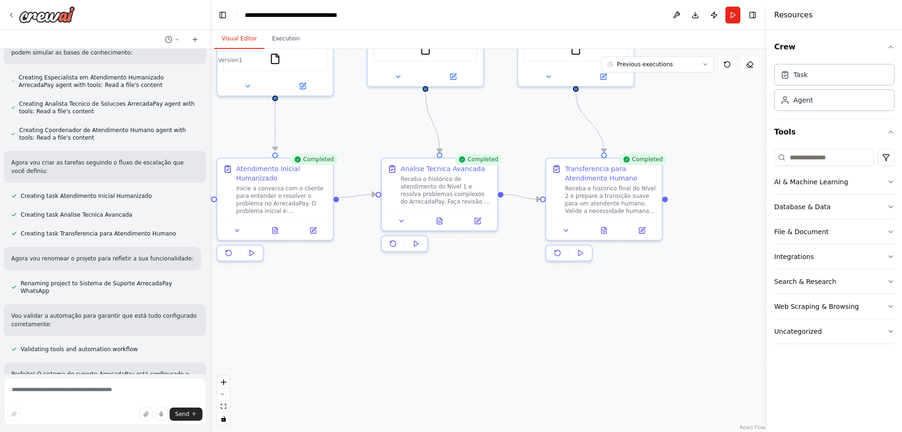
drag, startPoint x: 619, startPoint y: 151, endPoint x: 485, endPoint y: 292, distance: 194.4
click at [485, 292] on div ".deletable-edge-delete-btn { width: 20px; height: 20px; border: 0px solid #ffff…" at bounding box center [488, 240] width 556 height 383
click at [408, 223] on button at bounding box center [402, 218] width 32 height 11
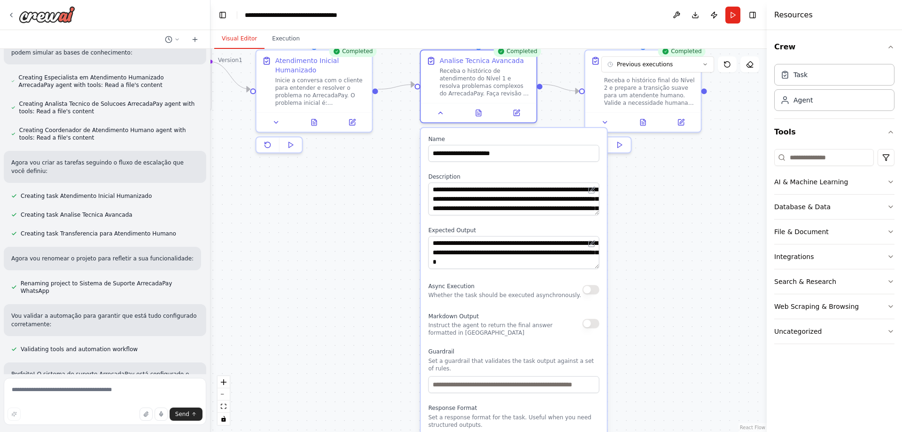
drag, startPoint x: 312, startPoint y: 335, endPoint x: 351, endPoint y: 227, distance: 114.9
click at [351, 227] on div ".deletable-edge-delete-btn { width: 20px; height: 20px; border: 0px solid #ffff…" at bounding box center [488, 240] width 556 height 383
click at [435, 110] on button at bounding box center [441, 110] width 32 height 11
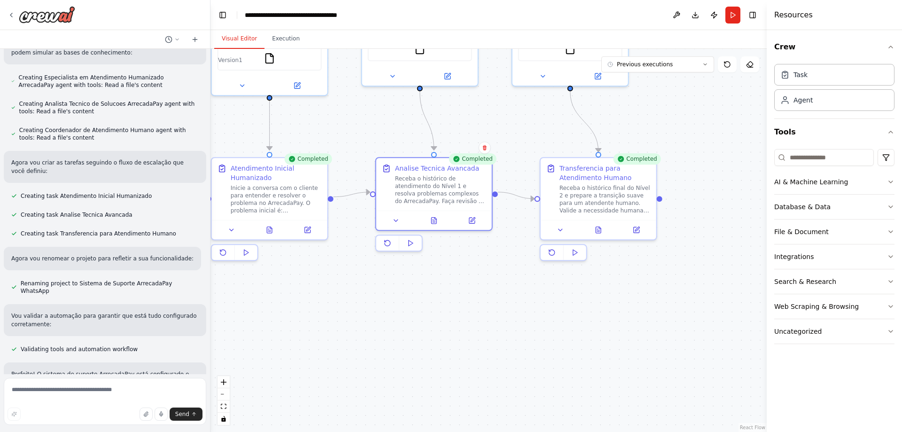
drag, startPoint x: 499, startPoint y: 154, endPoint x: 444, endPoint y: 249, distance: 109.0
click at [449, 267] on div ".deletable-edge-delete-btn { width: 20px; height: 20px; border: 0px solid #ffff…" at bounding box center [488, 240] width 556 height 383
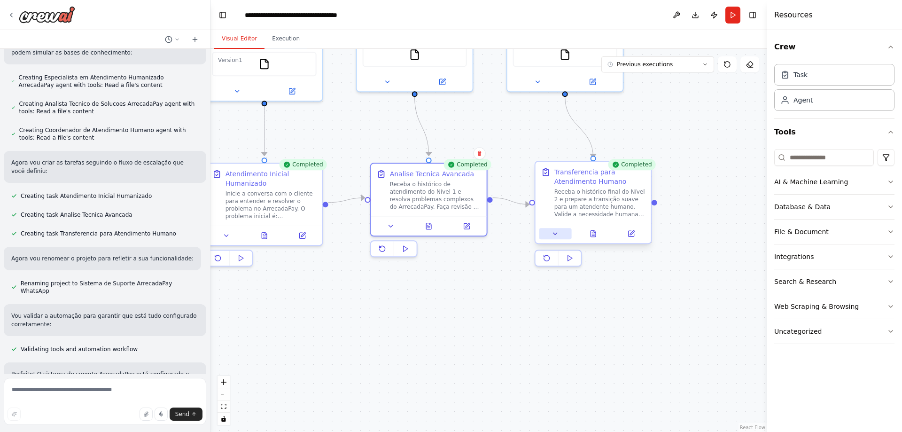
click at [563, 234] on button at bounding box center [555, 233] width 32 height 11
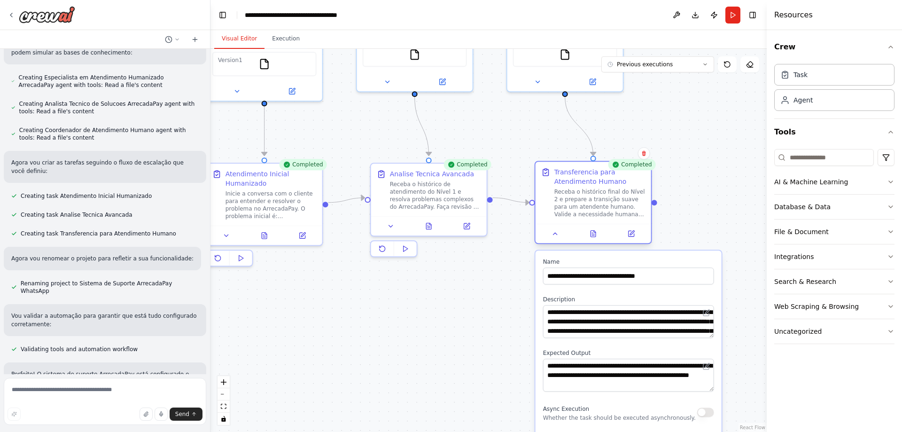
click at [555, 243] on div at bounding box center [594, 233] width 116 height 19
click at [555, 229] on button at bounding box center [555, 233] width 32 height 11
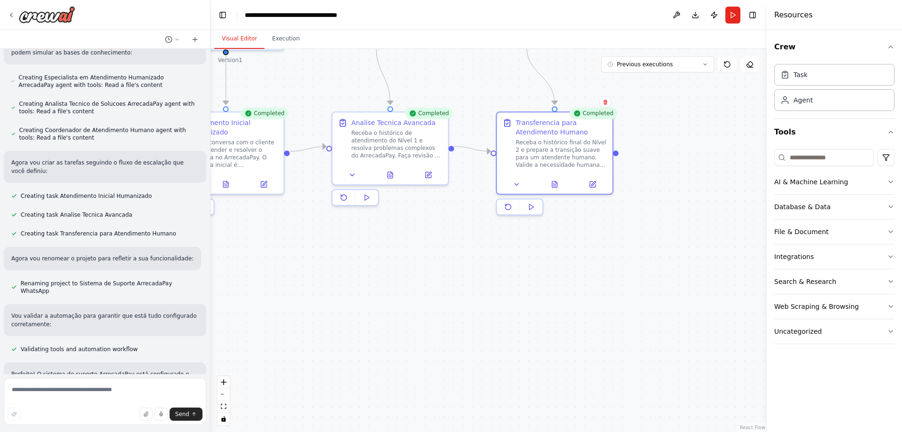
drag, startPoint x: 524, startPoint y: 304, endPoint x: 486, endPoint y: 253, distance: 64.1
click at [486, 253] on div ".deletable-edge-delete-btn { width: 20px; height: 20px; border: 0px solid #ffff…" at bounding box center [488, 240] width 556 height 383
click at [522, 176] on div at bounding box center [555, 181] width 116 height 19
click at [517, 182] on icon at bounding box center [517, 182] width 4 height 2
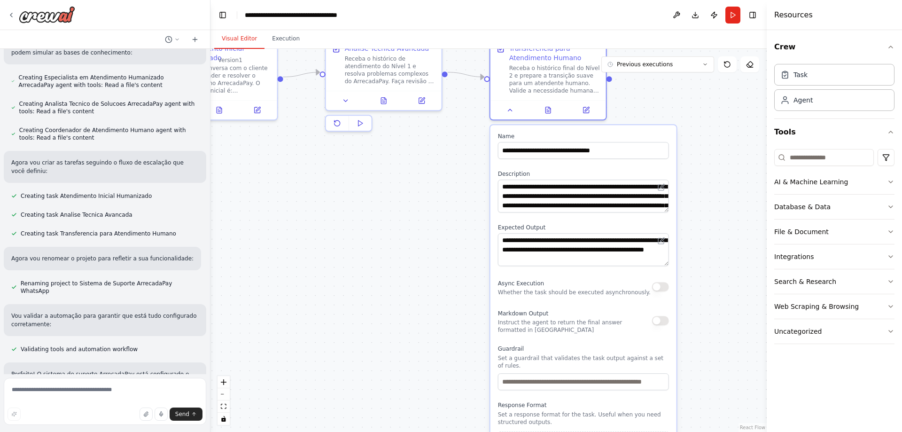
drag, startPoint x: 709, startPoint y: 252, endPoint x: 703, endPoint y: 178, distance: 74.5
click at [703, 178] on div ".deletable-edge-delete-btn { width: 20px; height: 20px; border: 0px solid #ffff…" at bounding box center [488, 240] width 556 height 383
drag, startPoint x: 504, startPoint y: 184, endPoint x: 618, endPoint y: 193, distance: 114.6
click at [607, 187] on textarea "**********" at bounding box center [583, 195] width 171 height 33
click at [618, 193] on textarea "**********" at bounding box center [583, 195] width 171 height 33
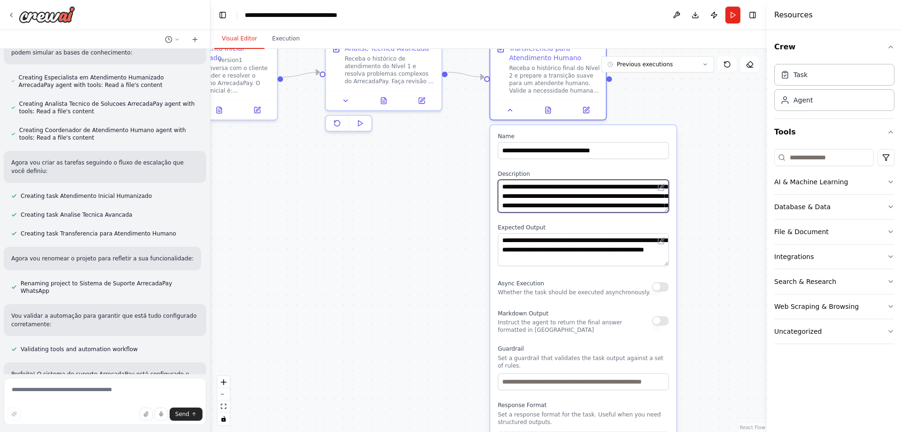
click at [568, 184] on textarea "**********" at bounding box center [583, 195] width 171 height 33
drag, startPoint x: 528, startPoint y: 187, endPoint x: 617, endPoint y: 187, distance: 88.8
click at [617, 187] on textarea "**********" at bounding box center [583, 195] width 171 height 33
click at [560, 192] on textarea "**********" at bounding box center [583, 195] width 171 height 33
drag, startPoint x: 507, startPoint y: 194, endPoint x: 640, endPoint y: 194, distance: 133.0
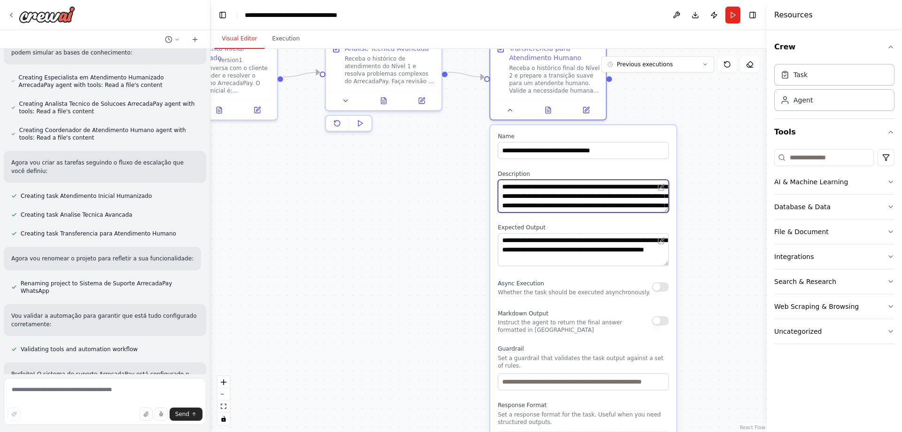
click at [640, 194] on textarea "**********" at bounding box center [583, 195] width 171 height 33
click at [506, 205] on textarea "**********" at bounding box center [583, 195] width 171 height 33
click at [584, 206] on textarea "**********" at bounding box center [583, 195] width 171 height 33
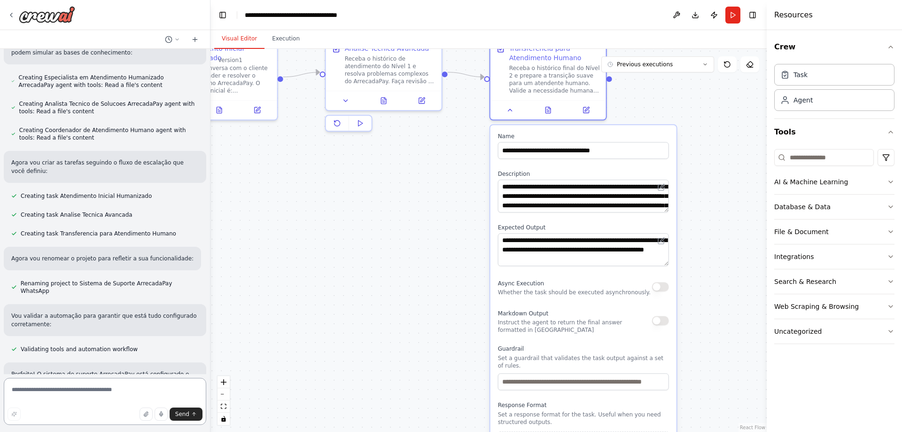
click at [100, 395] on textarea at bounding box center [105, 401] width 202 height 47
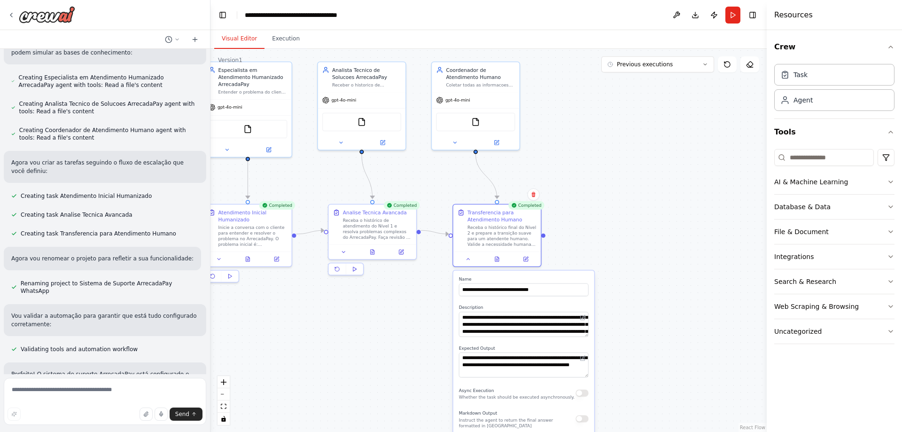
drag, startPoint x: 463, startPoint y: 235, endPoint x: 444, endPoint y: 350, distance: 116.8
click at [444, 350] on div ".deletable-edge-delete-btn { width: 20px; height: 20px; border: 0px solid #ffff…" at bounding box center [488, 240] width 556 height 383
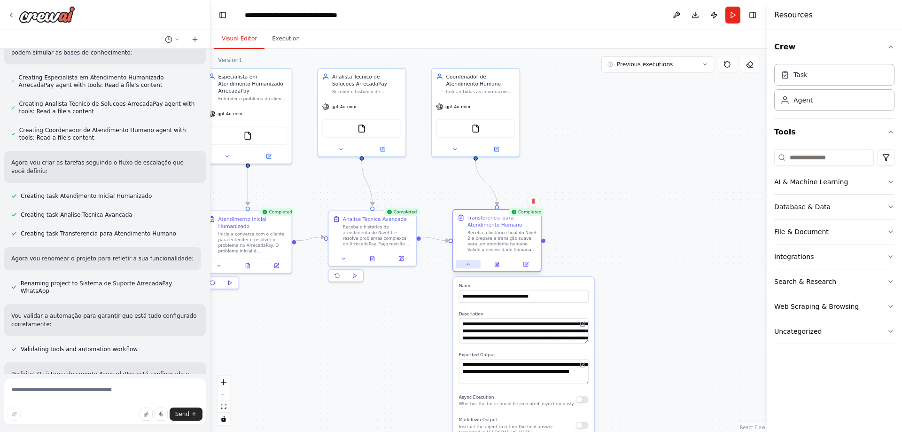
click at [466, 263] on icon at bounding box center [469, 264] width 6 height 6
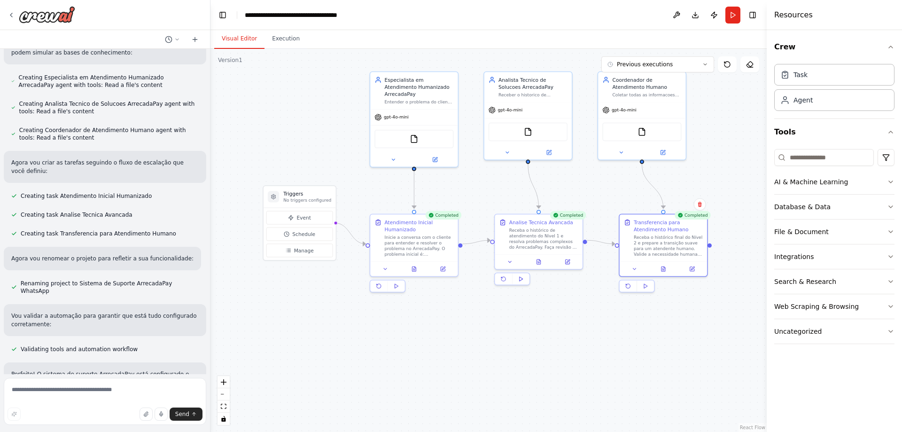
drag, startPoint x: 585, startPoint y: 201, endPoint x: 751, endPoint y: 204, distance: 165.9
click at [751, 204] on div ".deletable-edge-delete-btn { width: 20px; height: 20px; border: 0px solid #ffff…" at bounding box center [488, 240] width 556 height 383
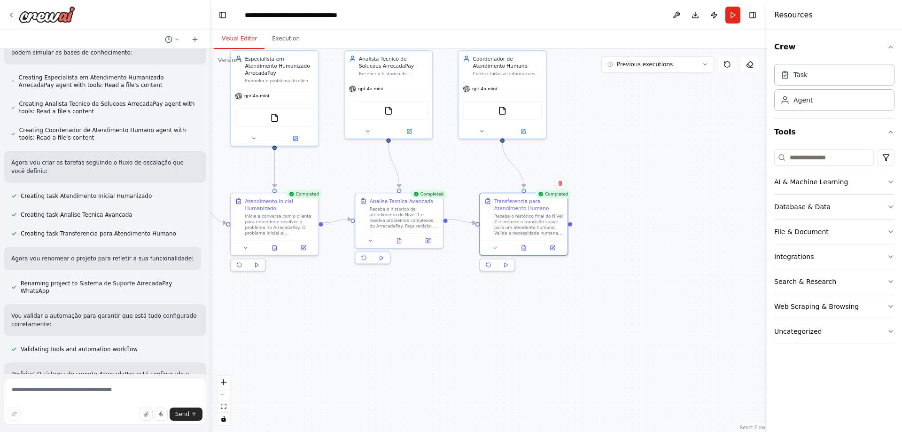
drag, startPoint x: 711, startPoint y: 248, endPoint x: 572, endPoint y: 226, distance: 141.1
click at [572, 226] on div ".deletable-edge-delete-btn { width: 20px; height: 20px; border: 0px solid #ffff…" at bounding box center [488, 240] width 556 height 383
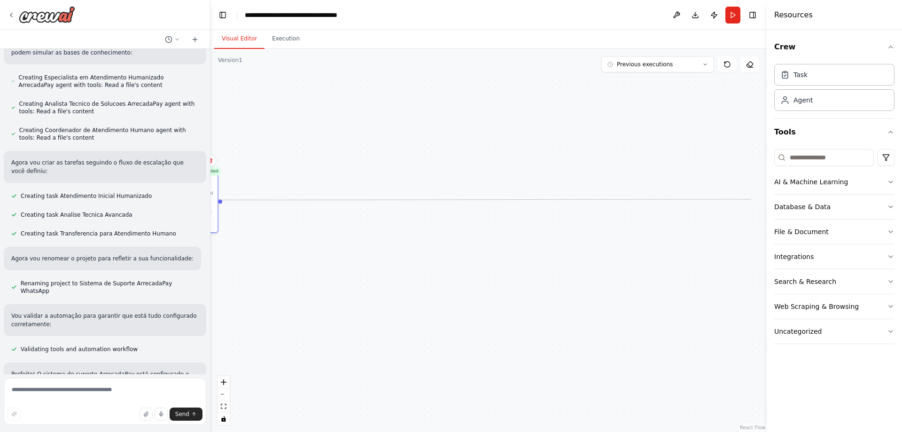
drag, startPoint x: 569, startPoint y: 223, endPoint x: 751, endPoint y: 199, distance: 183.9
click at [751, 199] on div ".deletable-edge-delete-btn { width: 20px; height: 20px; border: 0px solid #ffff…" at bounding box center [488, 240] width 556 height 383
click at [332, 243] on div ".deletable-edge-delete-btn { width: 20px; height: 20px; border: 0px solid #ffff…" at bounding box center [488, 240] width 556 height 383
